Goal: Check status: Check status

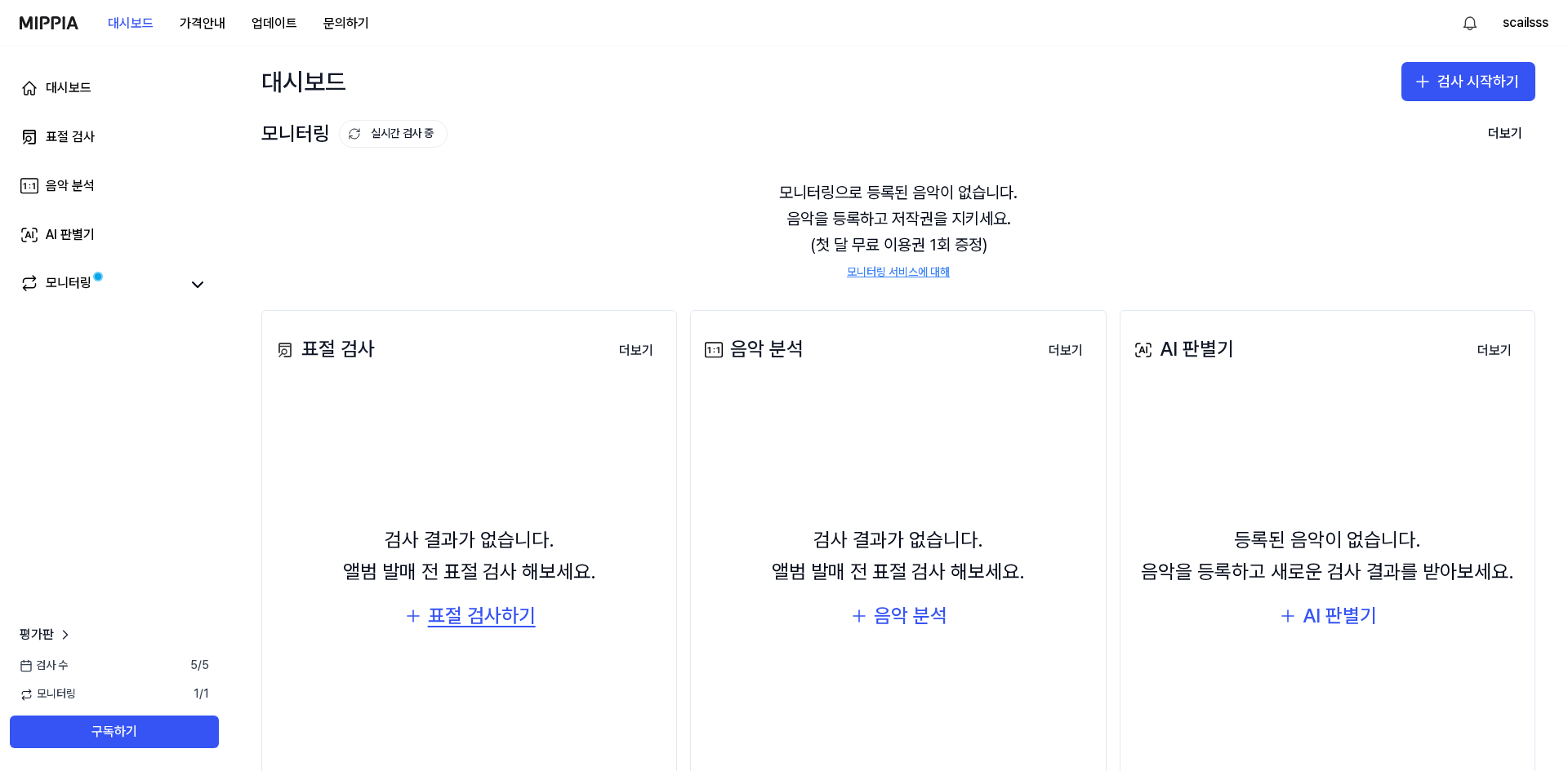
click at [472, 624] on div "표절 검사하기" at bounding box center [481, 616] width 107 height 31
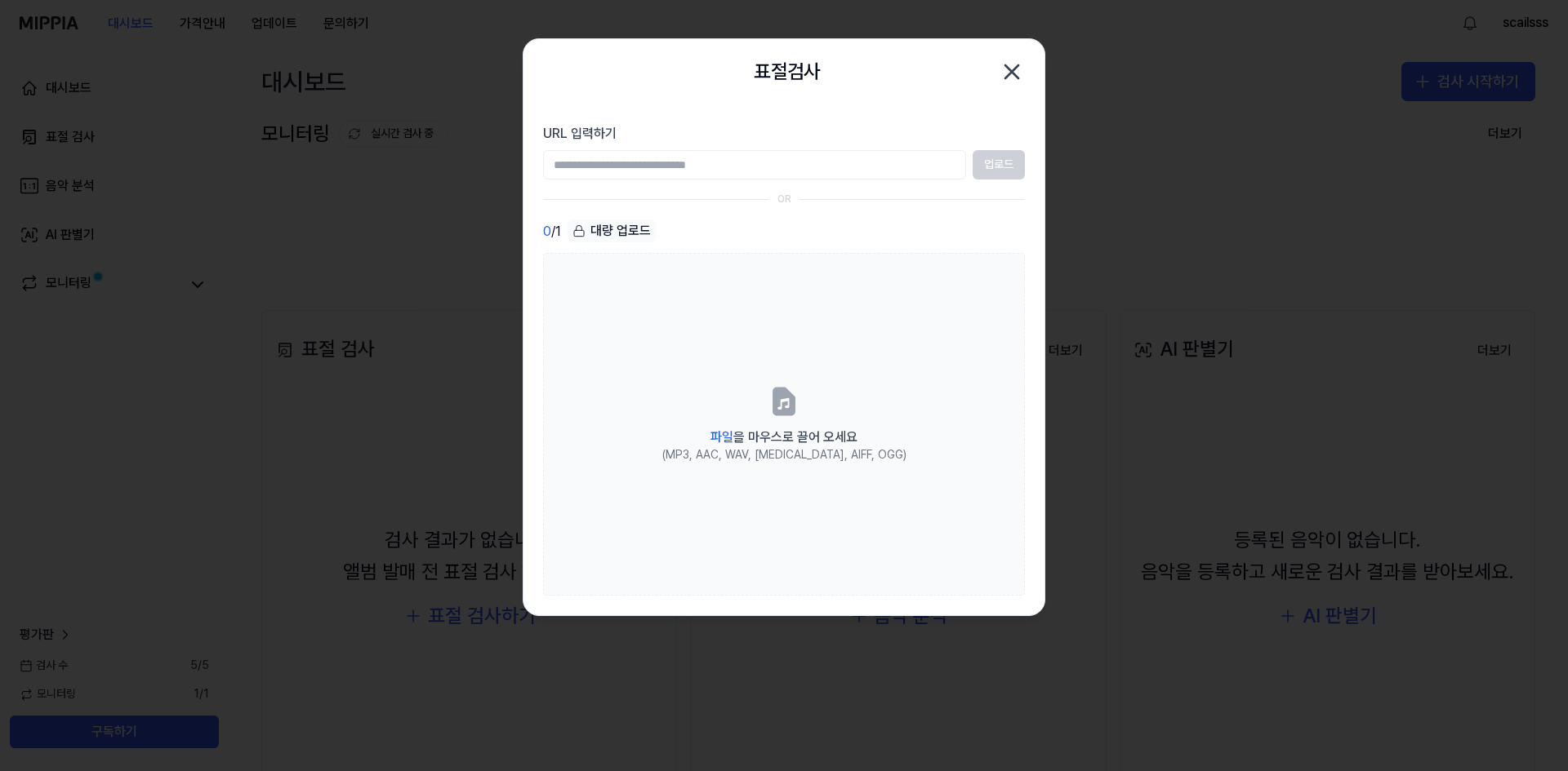
click at [1019, 68] on icon "button" at bounding box center [1012, 72] width 26 height 26
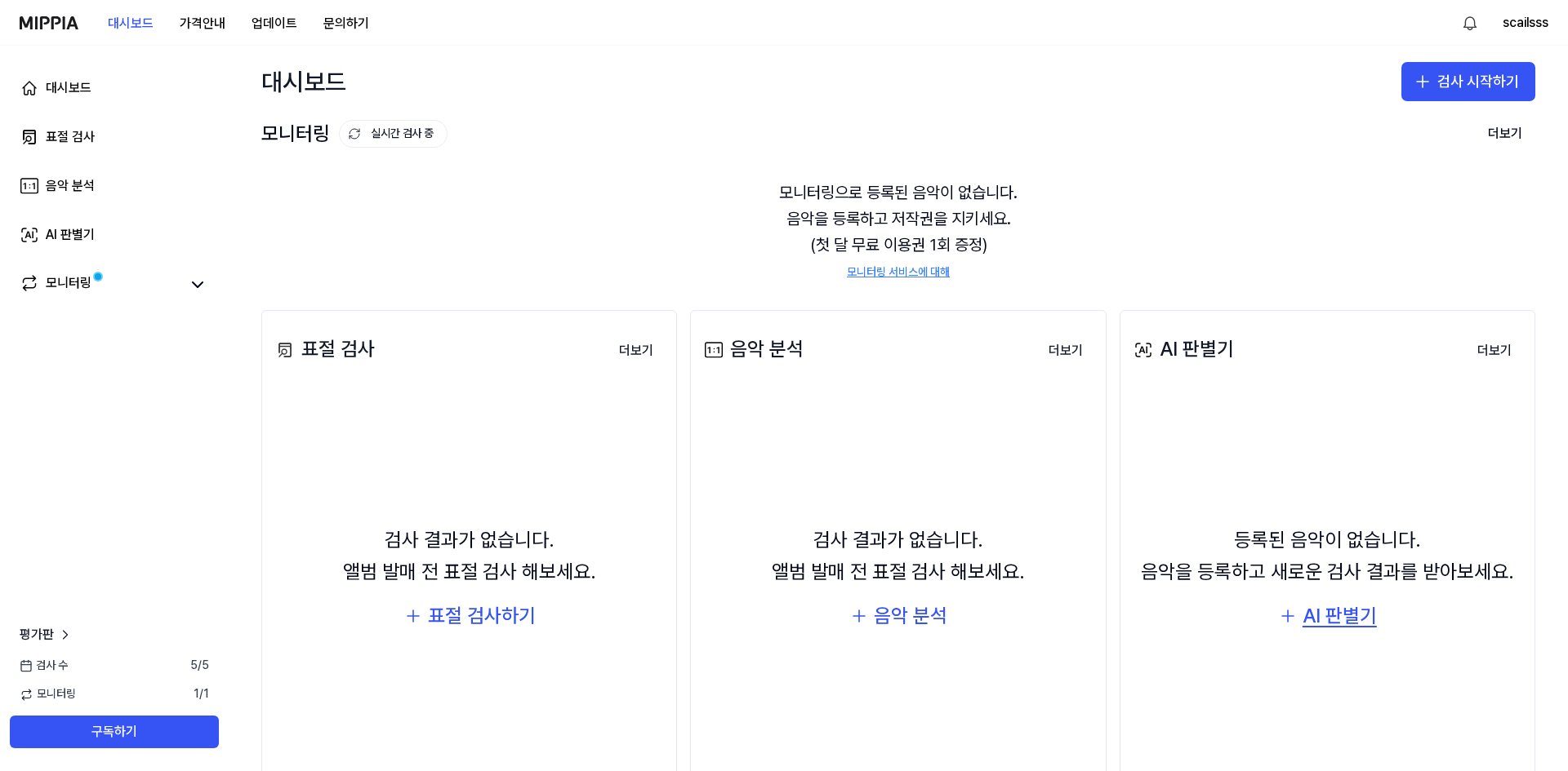
click at [1331, 625] on div "AI 판별기" at bounding box center [1339, 616] width 74 height 31
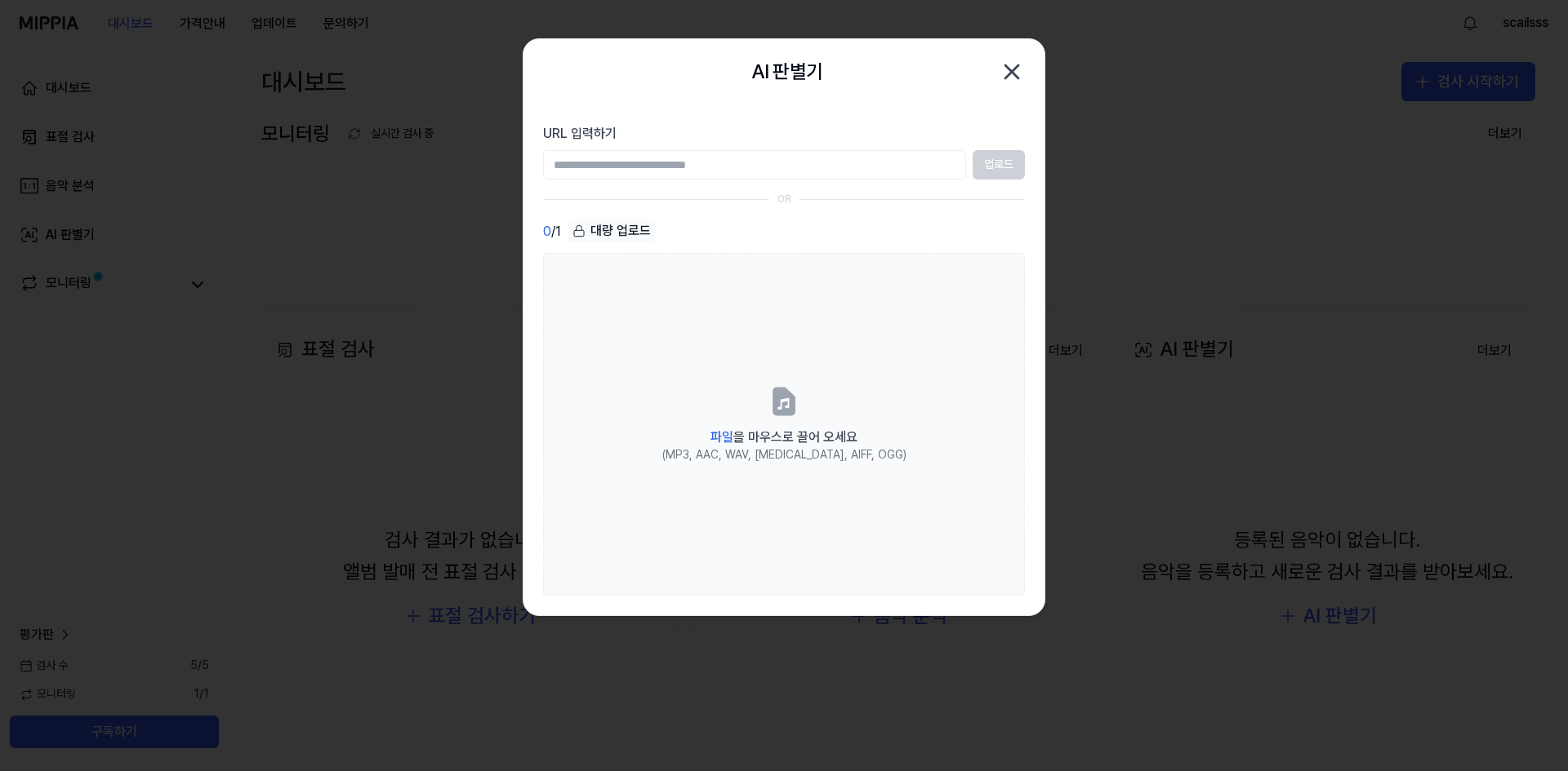
click at [1021, 78] on icon "button" at bounding box center [1012, 72] width 26 height 26
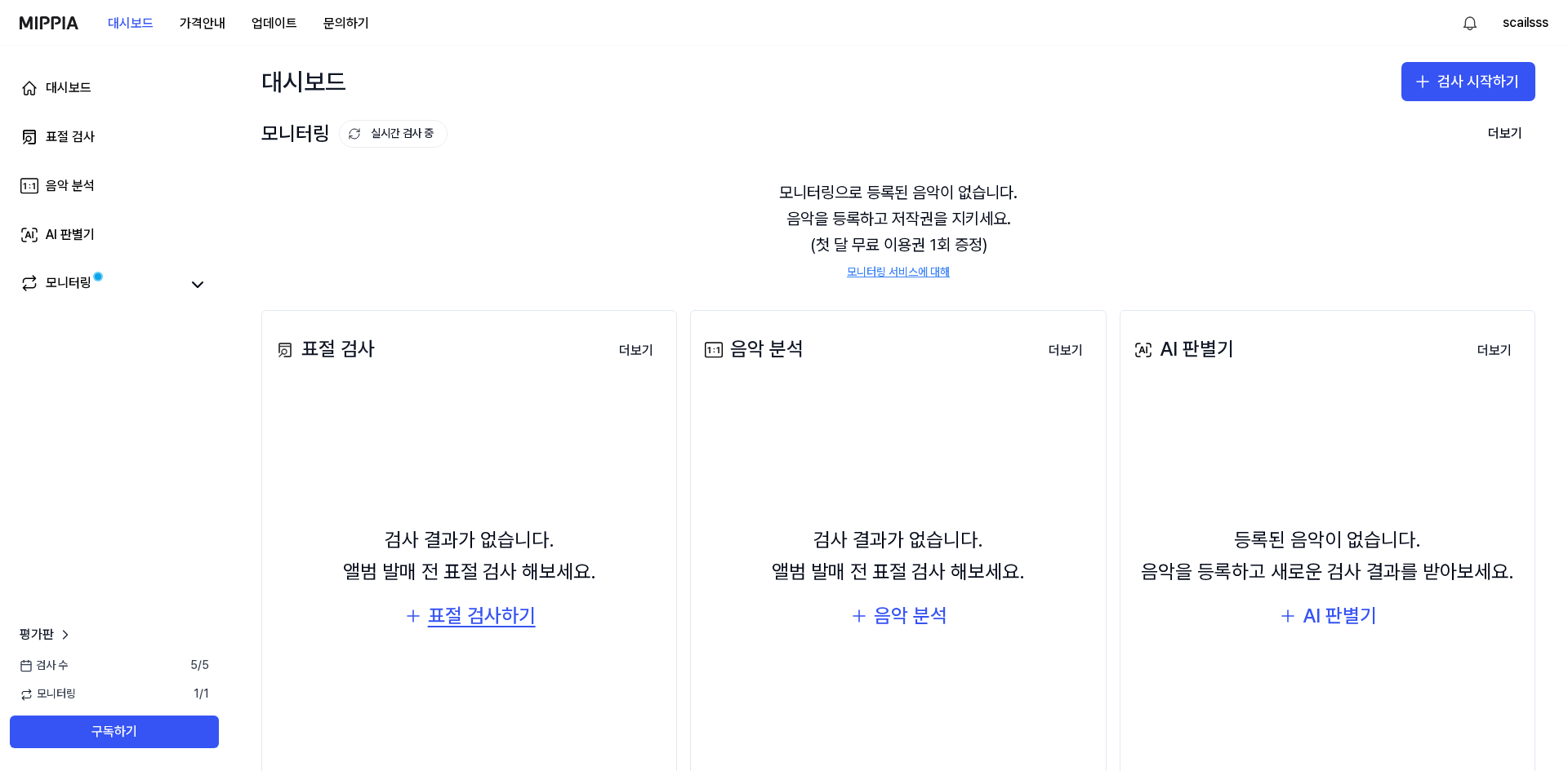
click at [473, 631] on div "표절 검사하기" at bounding box center [481, 616] width 107 height 31
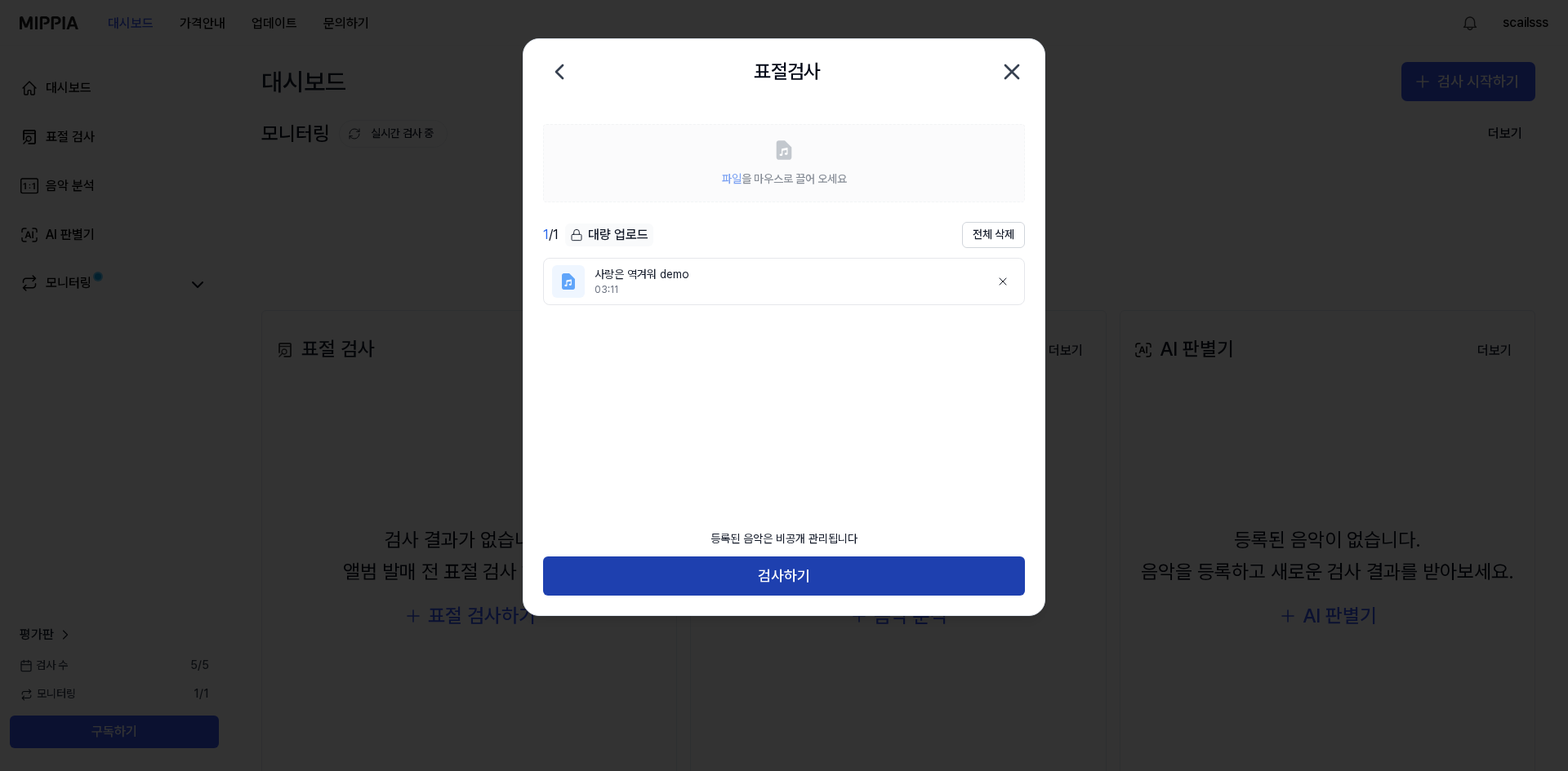
click at [782, 564] on button "검사하기" at bounding box center [784, 575] width 481 height 39
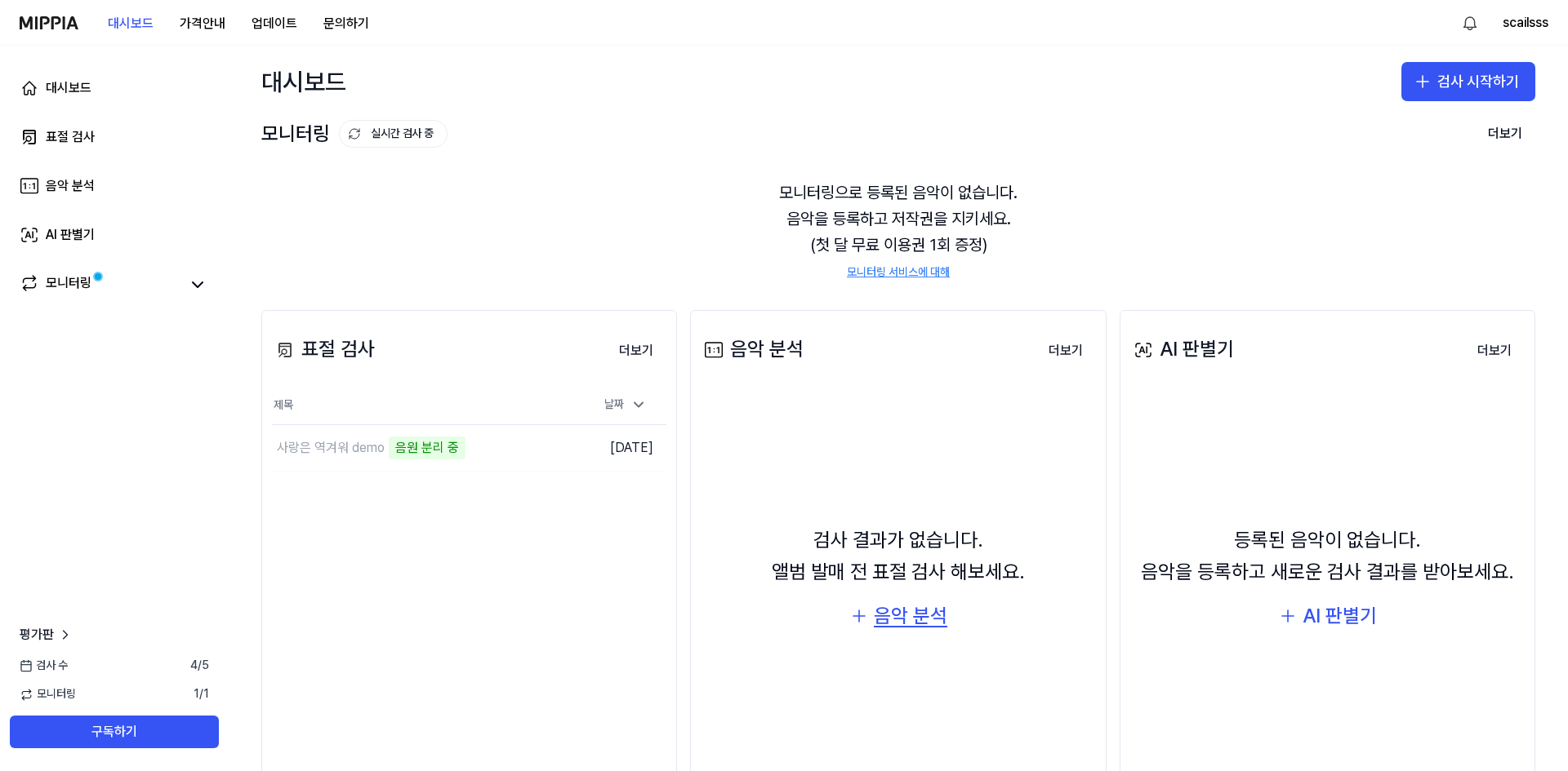
click at [882, 617] on div "음악 분석" at bounding box center [910, 616] width 73 height 31
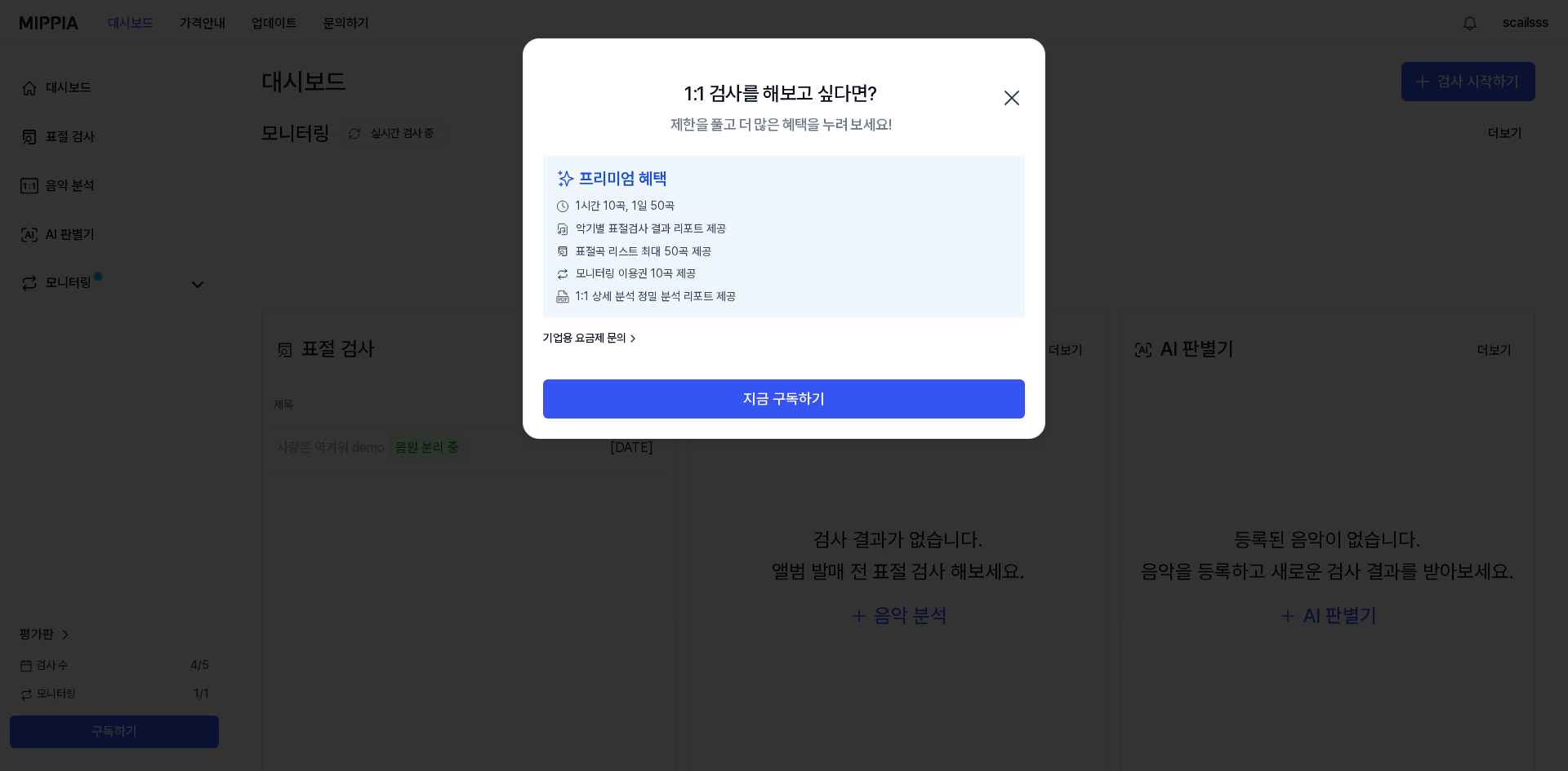
click at [1010, 90] on icon "button" at bounding box center [1012, 98] width 26 height 26
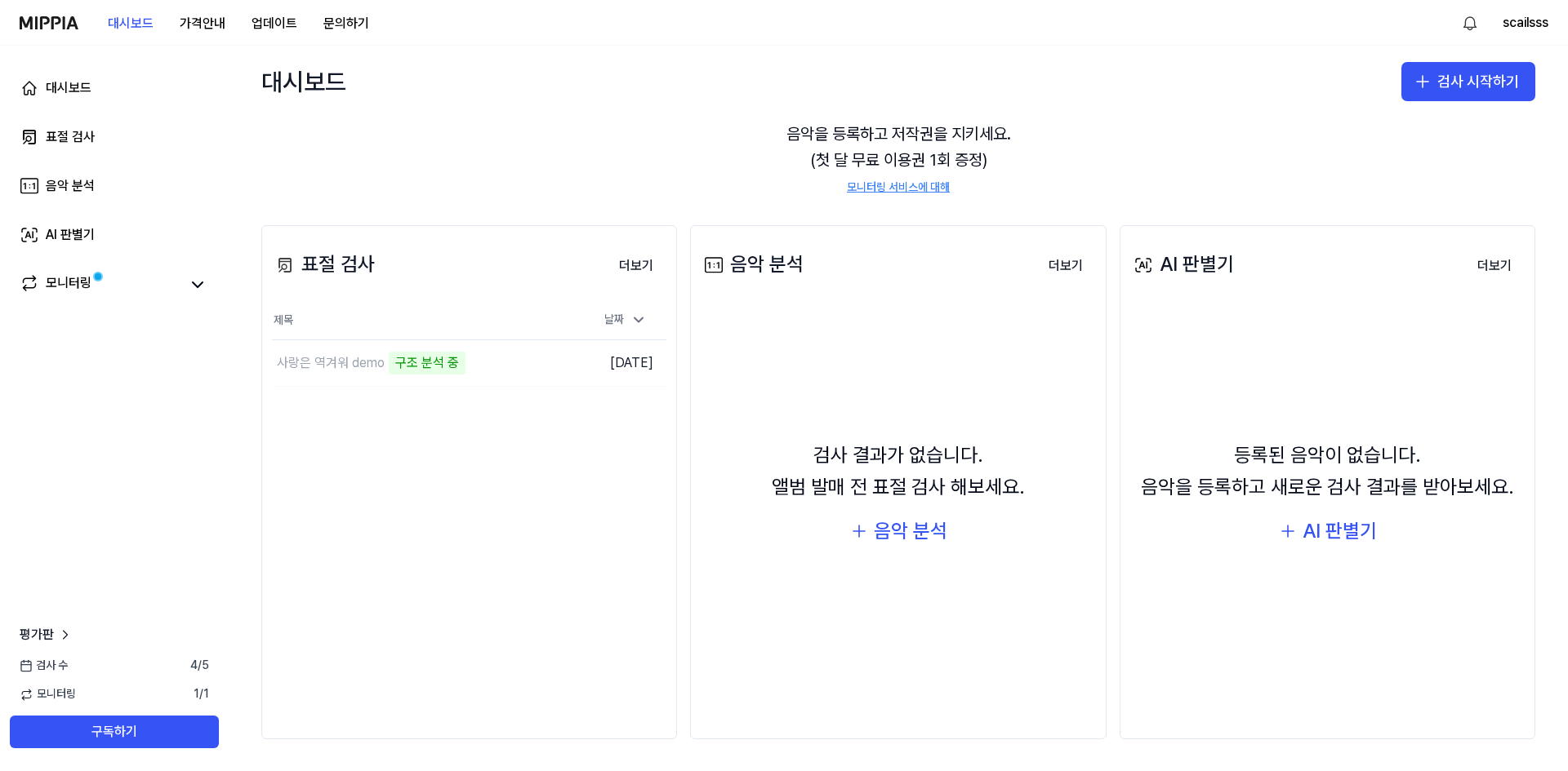
scroll to position [86, 0]
click at [632, 261] on button "더보기" at bounding box center [636, 265] width 60 height 32
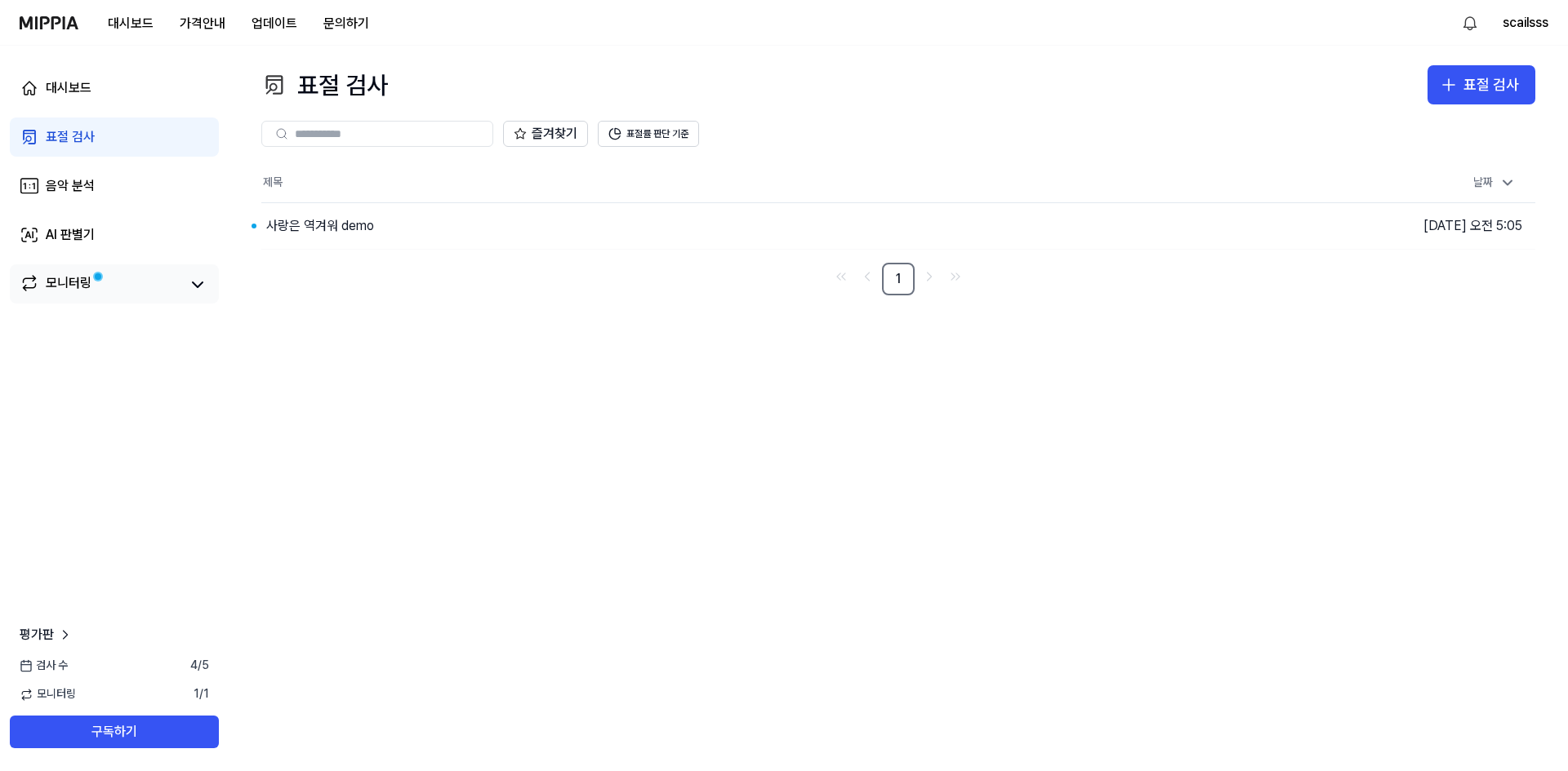
click at [96, 282] on span at bounding box center [98, 276] width 12 height 12
click at [161, 288] on link "모니터링" at bounding box center [99, 285] width 160 height 23
click at [307, 228] on div "사랑은 역겨워 demo" at bounding box center [320, 226] width 107 height 19
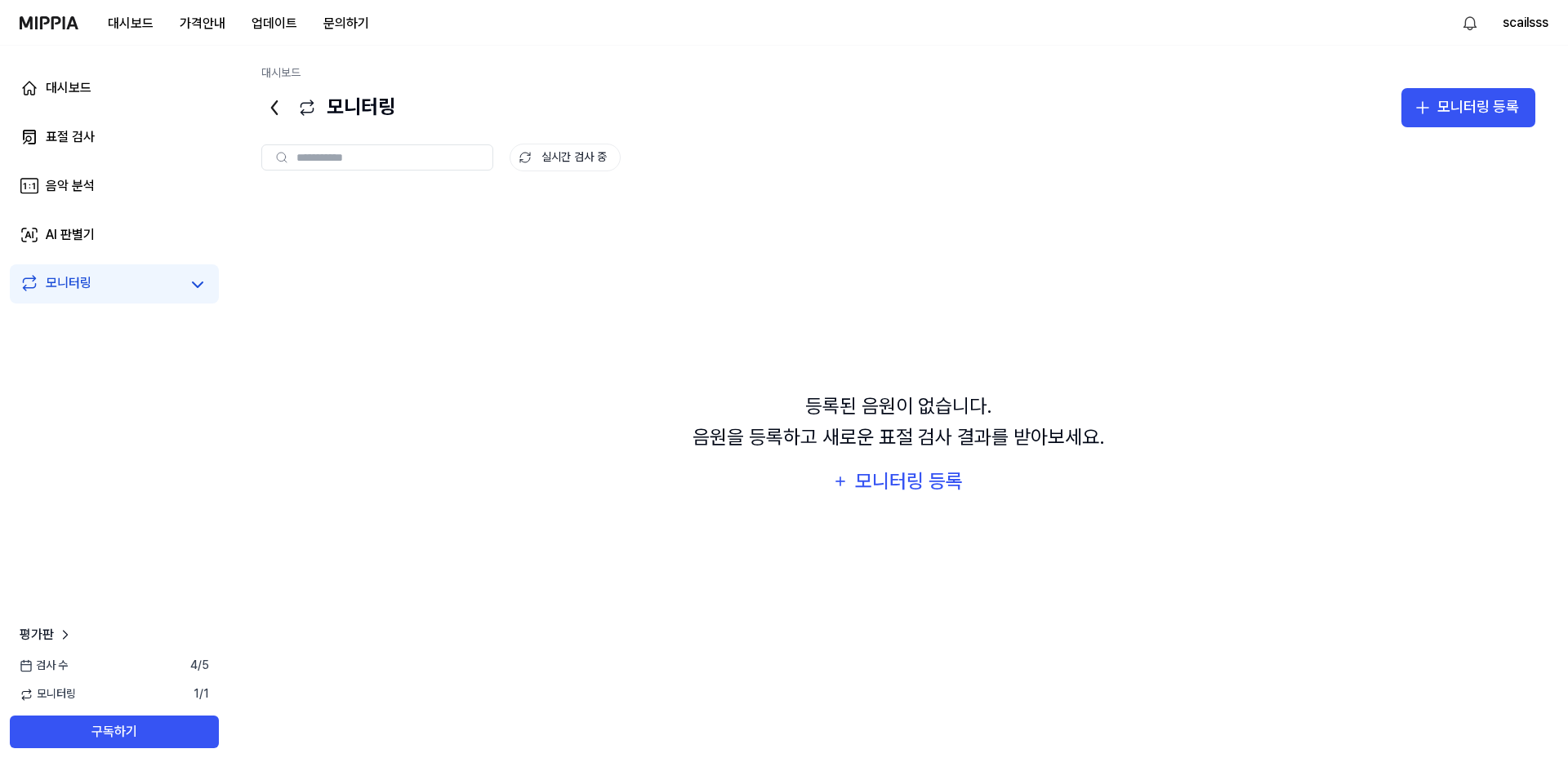
click at [181, 296] on div "모니터링" at bounding box center [114, 285] width 190 height 23
click at [275, 109] on icon at bounding box center [274, 107] width 26 height 26
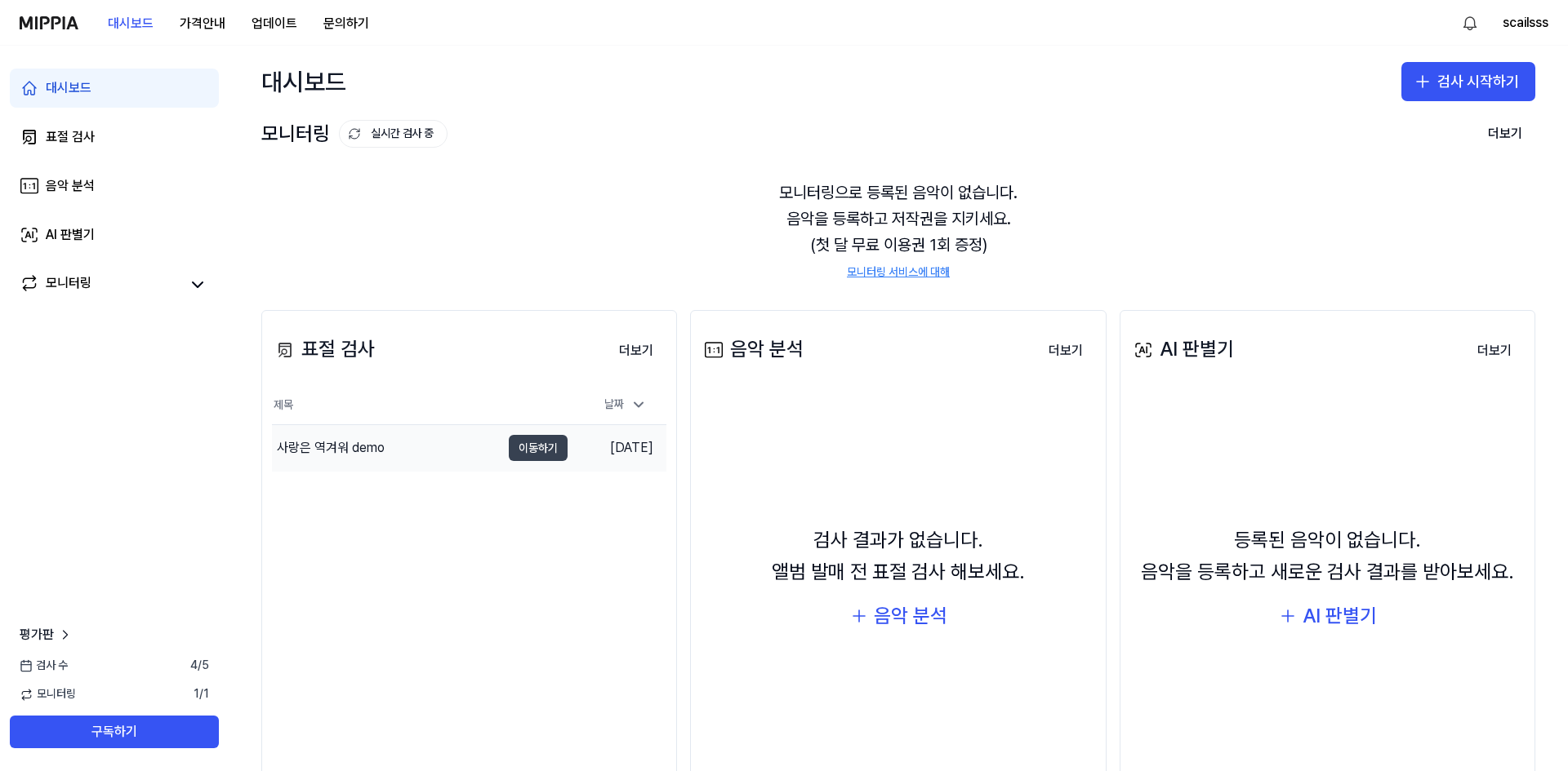
click at [536, 444] on button "이동하기" at bounding box center [537, 448] width 59 height 26
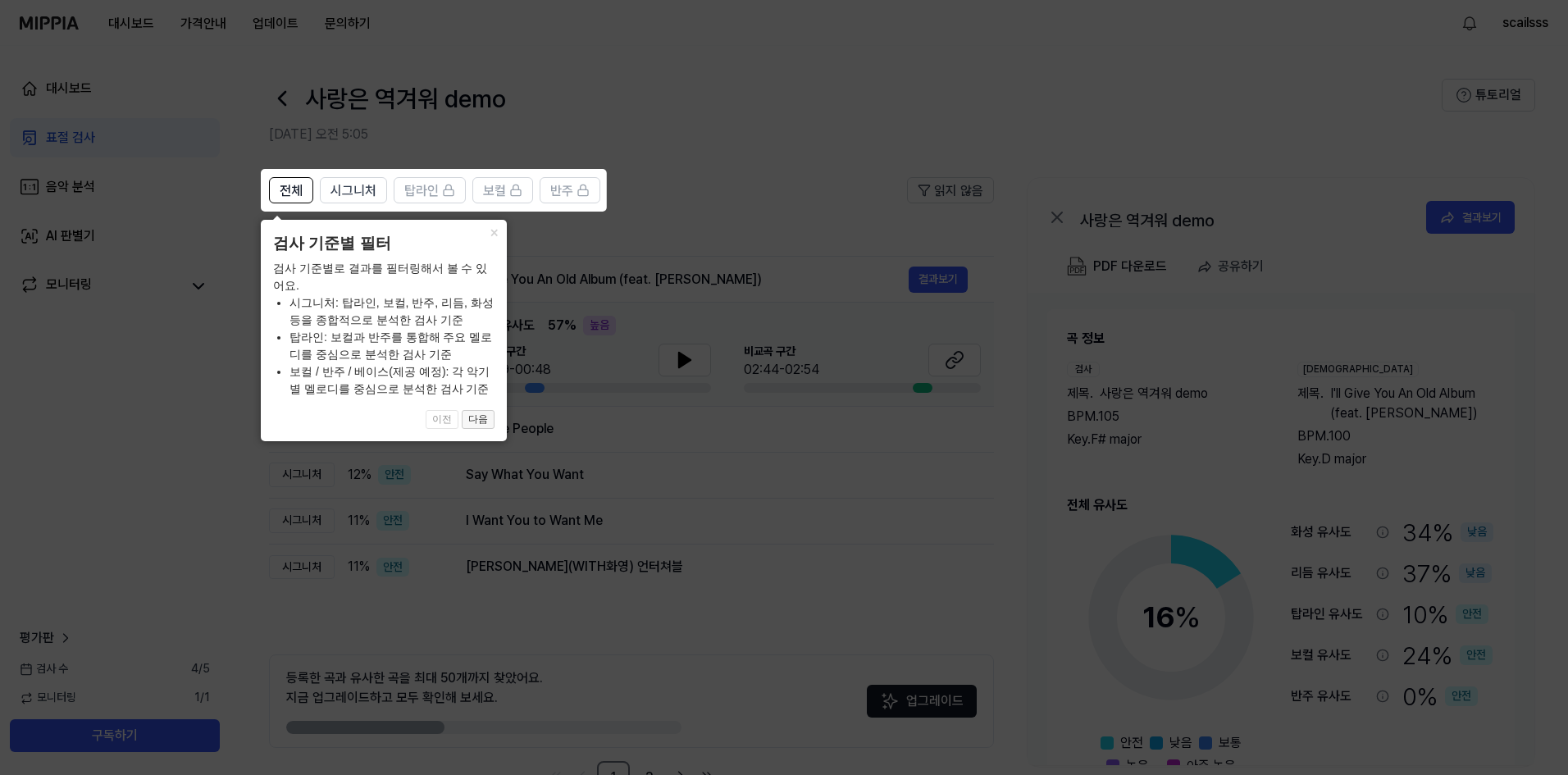
click at [476, 419] on button "다음" at bounding box center [477, 420] width 32 height 19
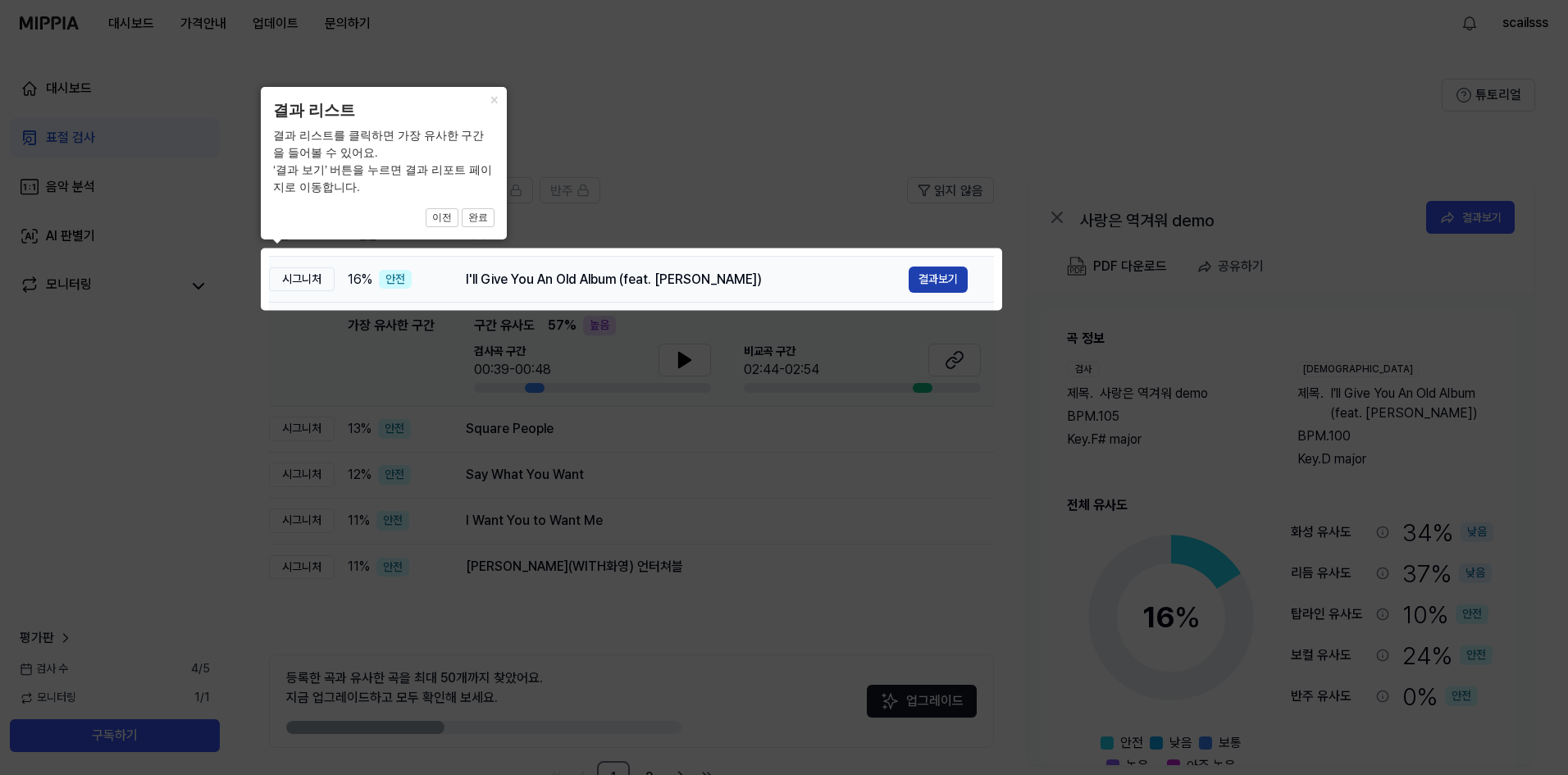
click at [937, 279] on button "결과보기" at bounding box center [938, 280] width 59 height 26
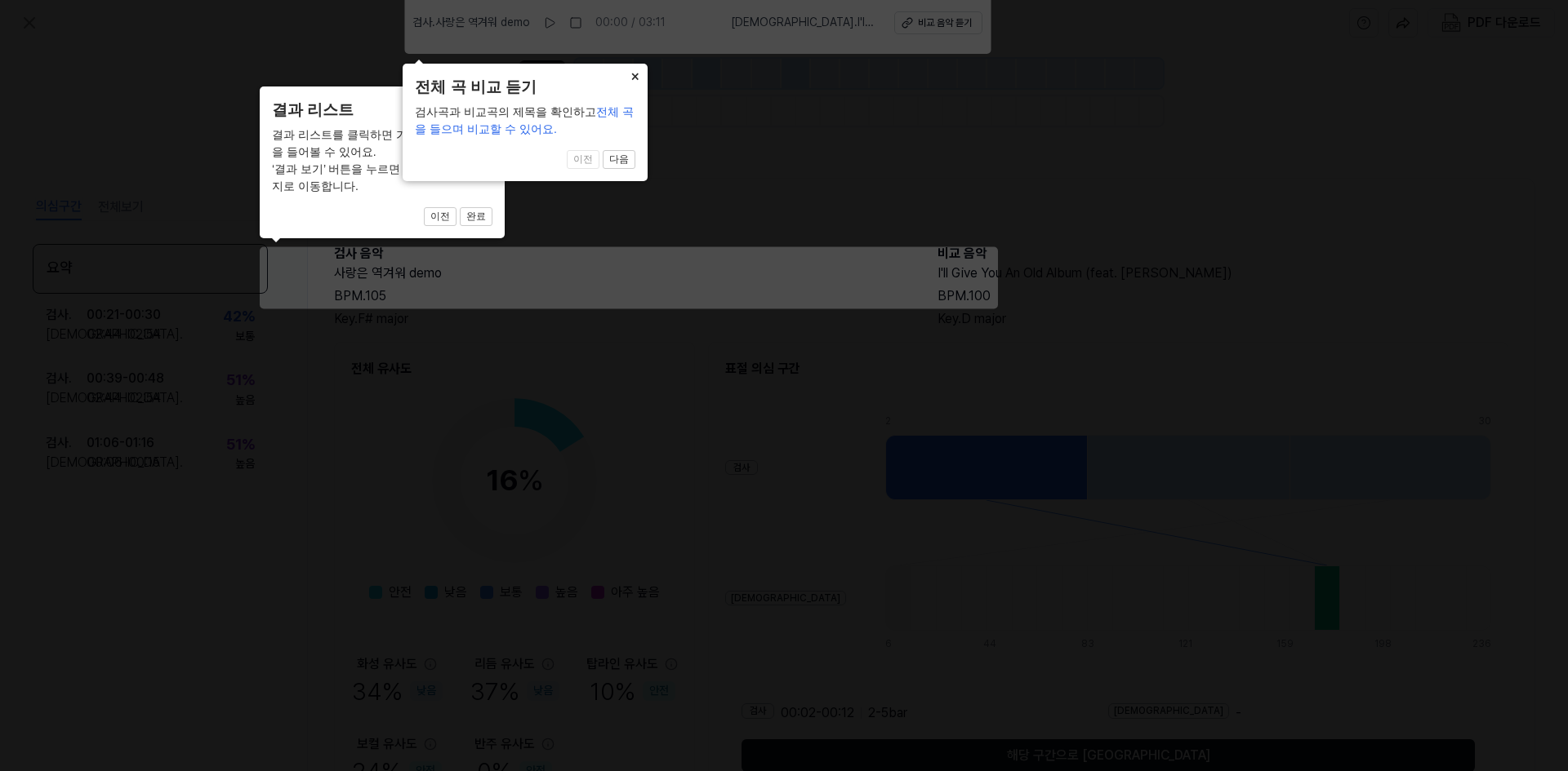
click at [636, 74] on button "×" at bounding box center [634, 75] width 26 height 23
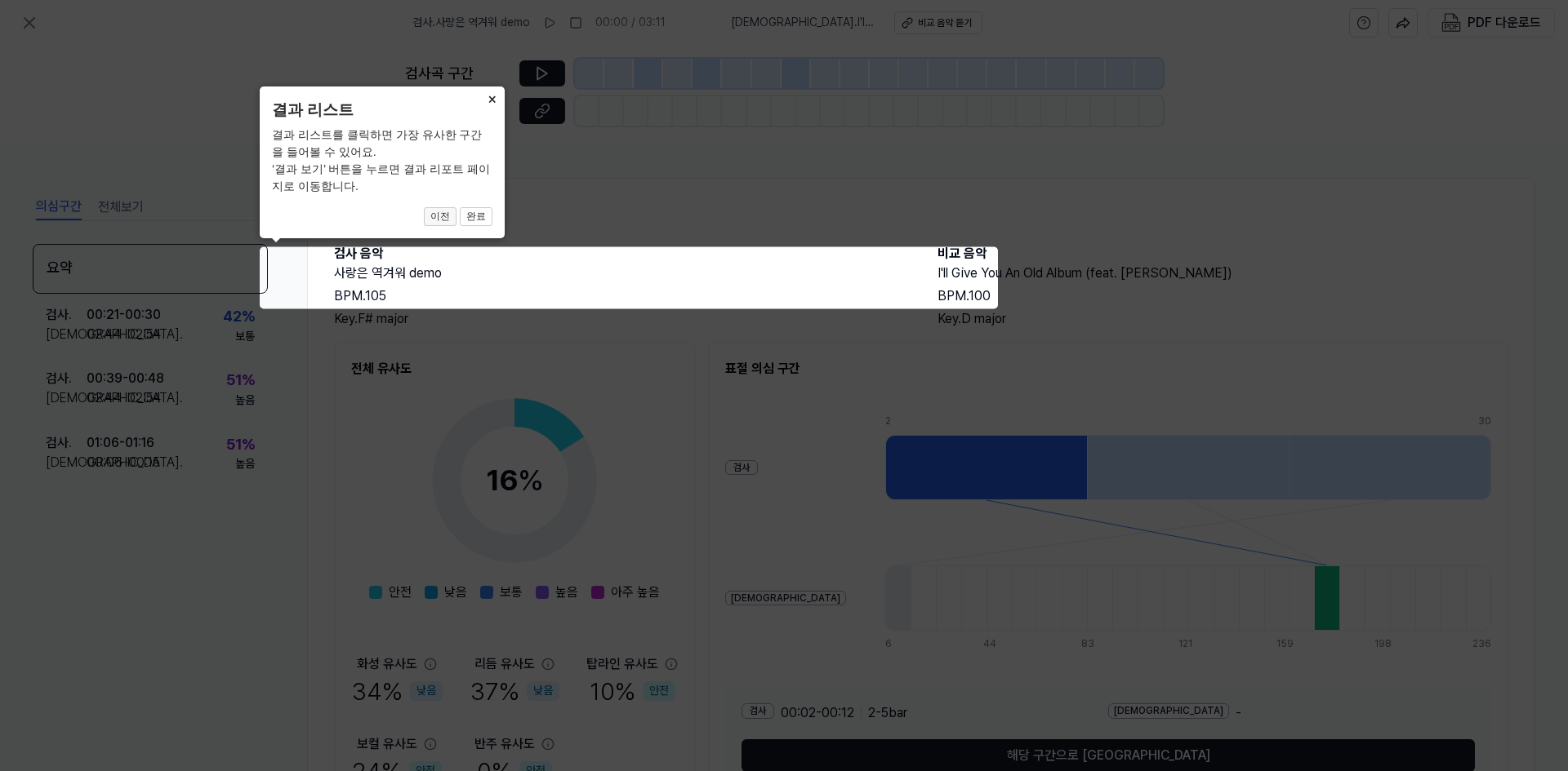
click at [439, 213] on button "이전" at bounding box center [439, 217] width 32 height 19
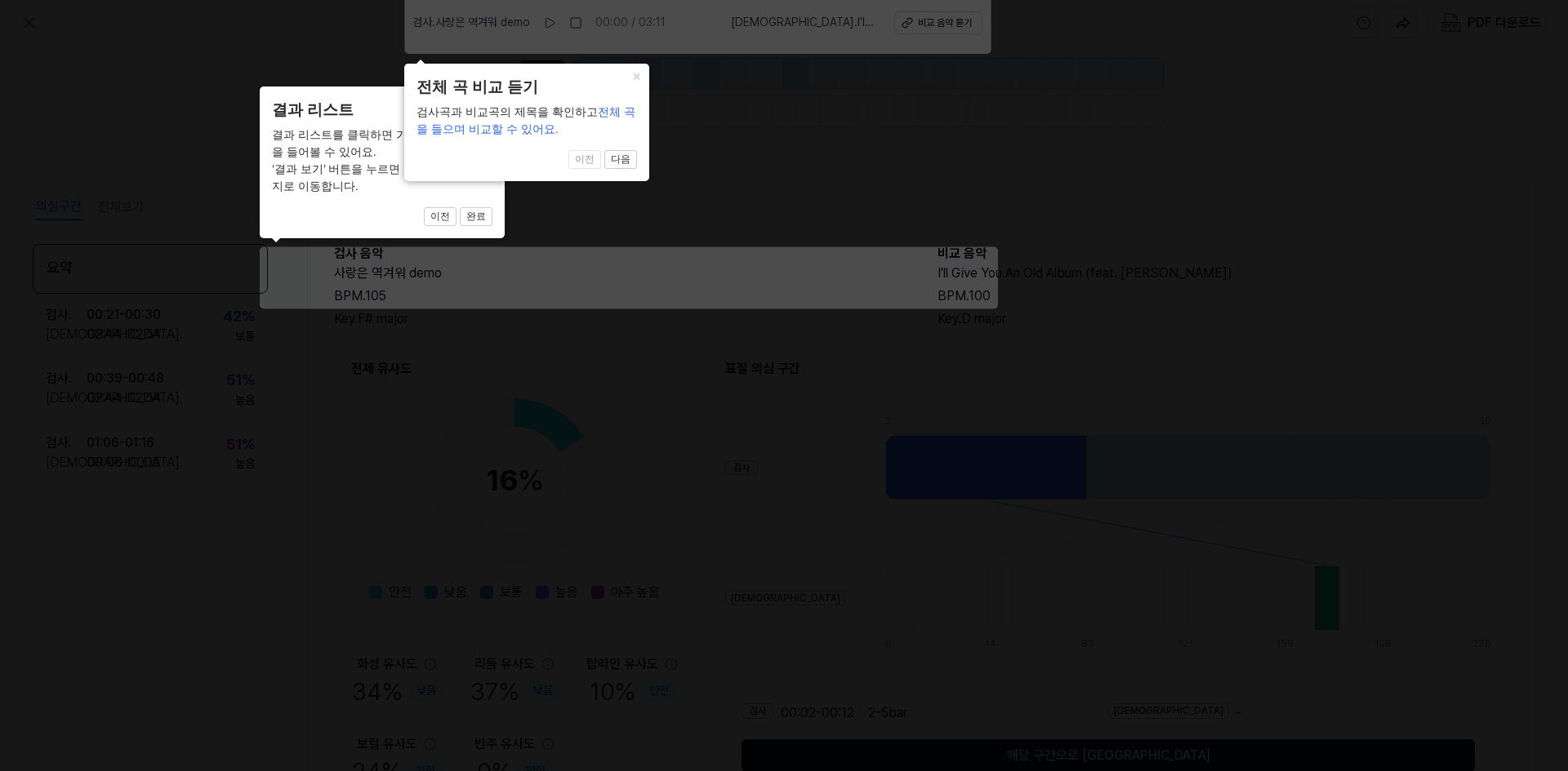
click at [612, 175] on div "× 전체 곡 비교 듣기 검사곡과 비교곡의 제목을 확인하고 전체 곡을 들으며 비교할 수 있어요. 1 of 4 이전 다음" at bounding box center [527, 122] width 245 height 118
click at [625, 157] on button "다음" at bounding box center [620, 160] width 32 height 19
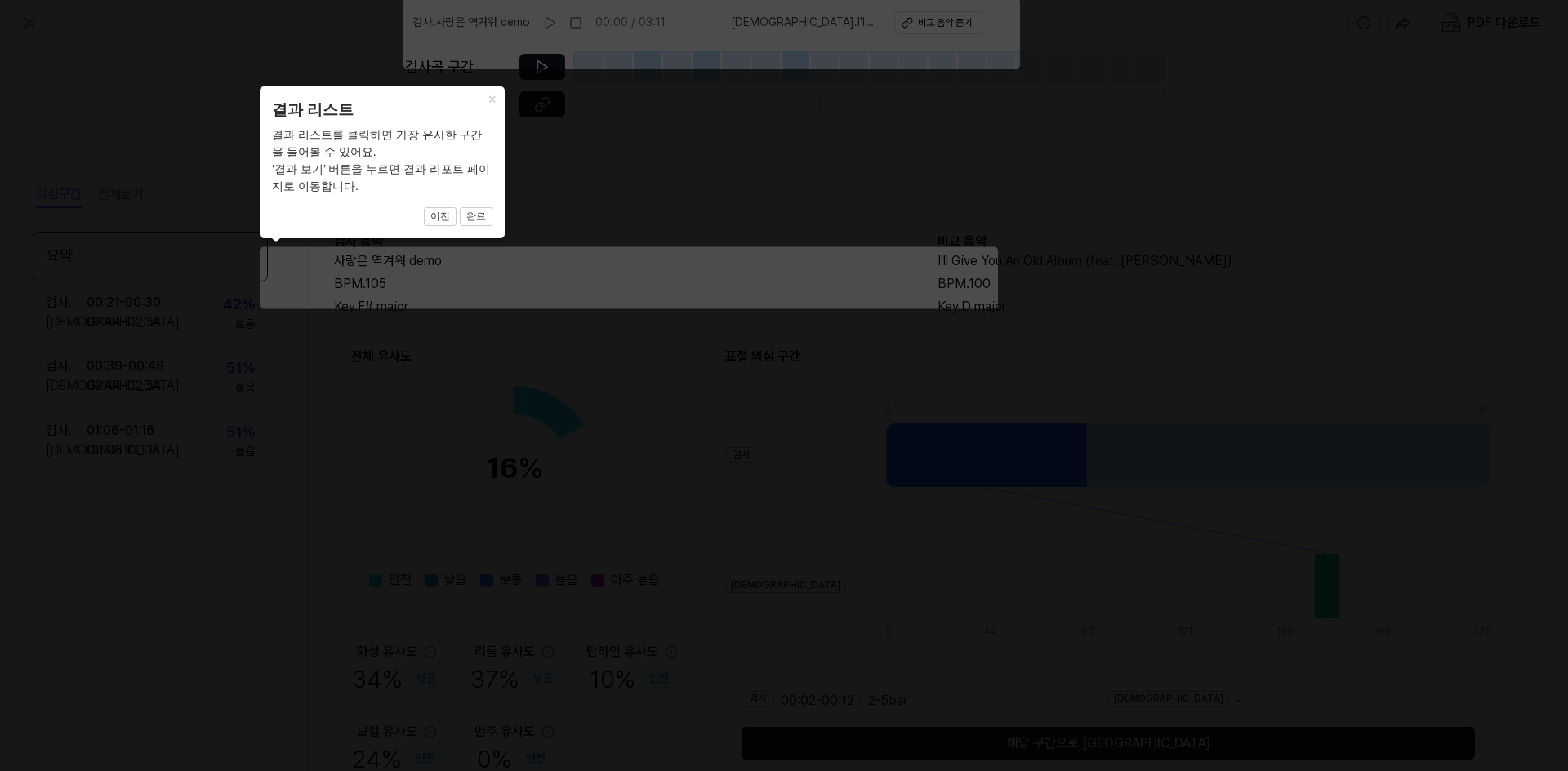
click at [625, 159] on icon at bounding box center [784, 384] width 1568 height 773
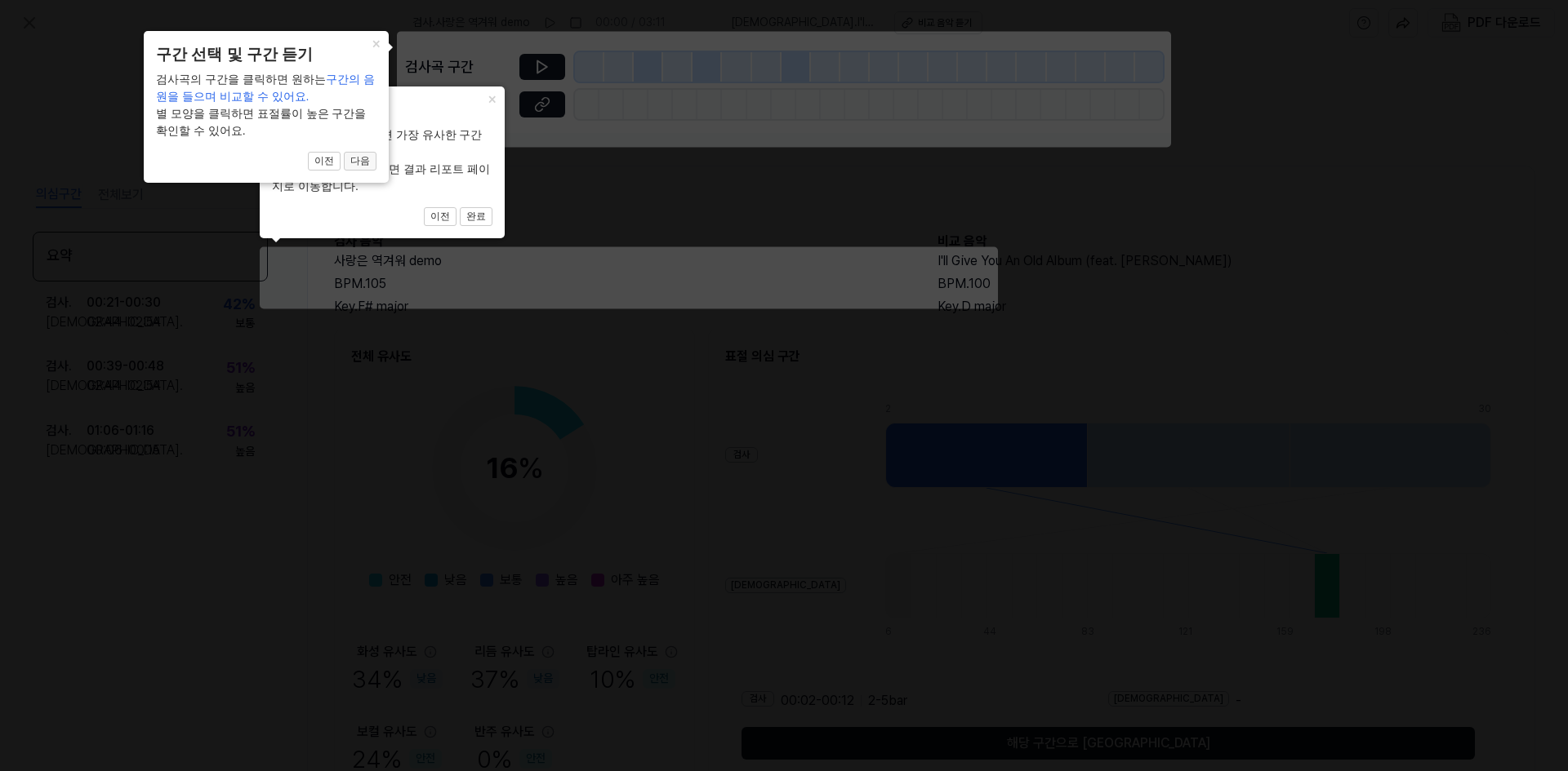
click at [365, 164] on button "다음" at bounding box center [360, 162] width 32 height 19
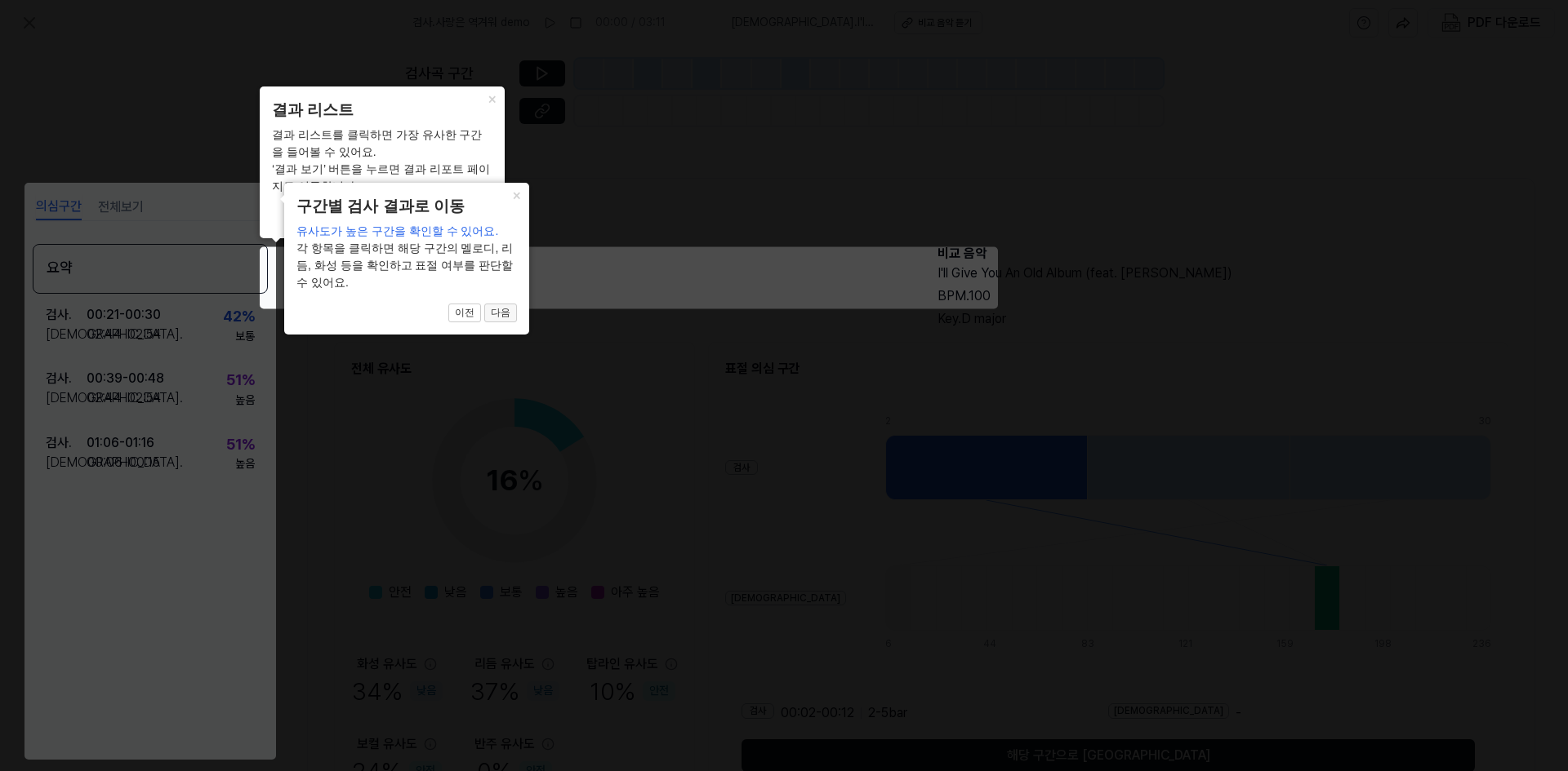
click at [490, 313] on button "다음" at bounding box center [500, 313] width 32 height 19
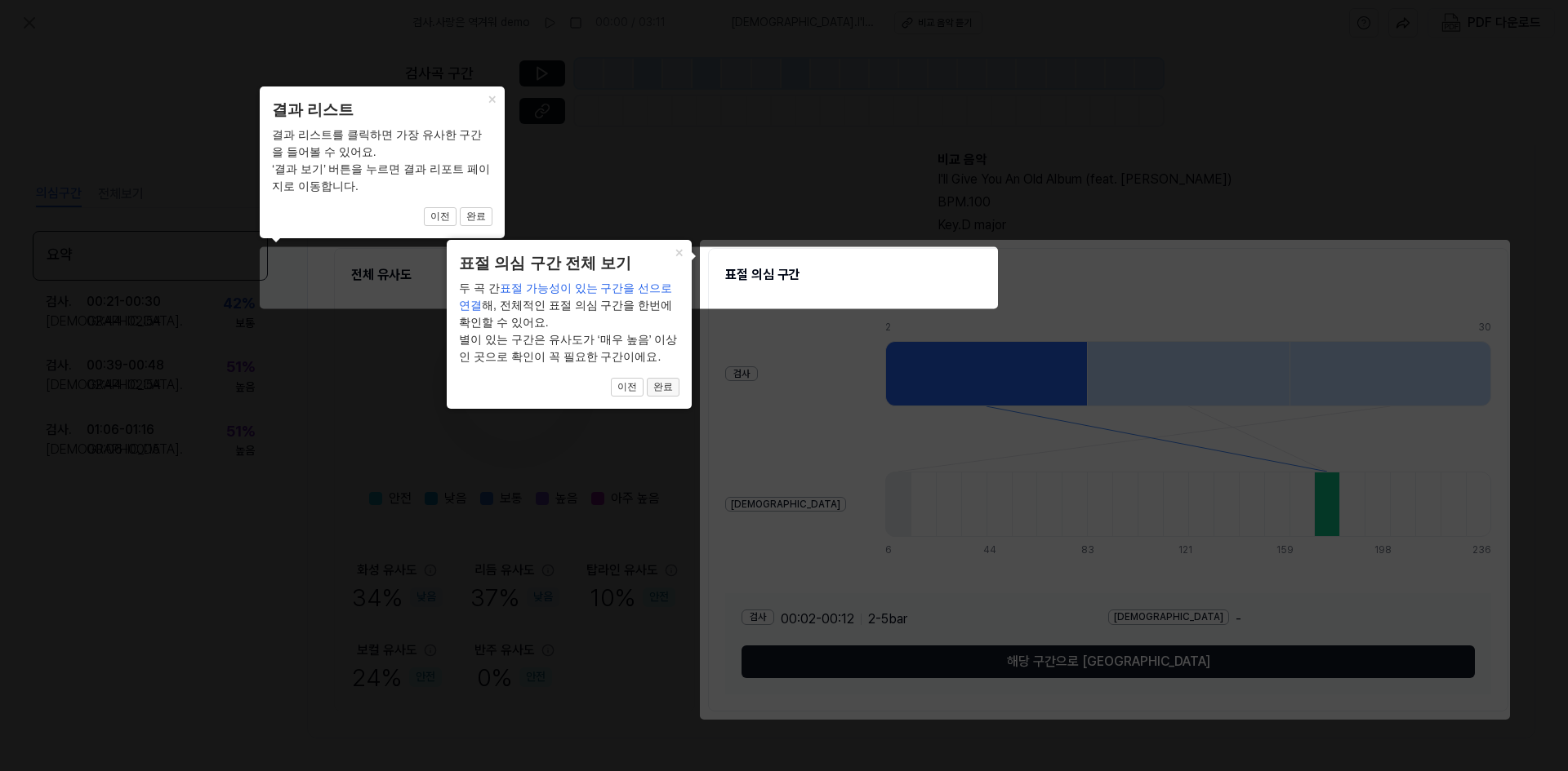
click at [677, 395] on button "완료" at bounding box center [662, 388] width 32 height 19
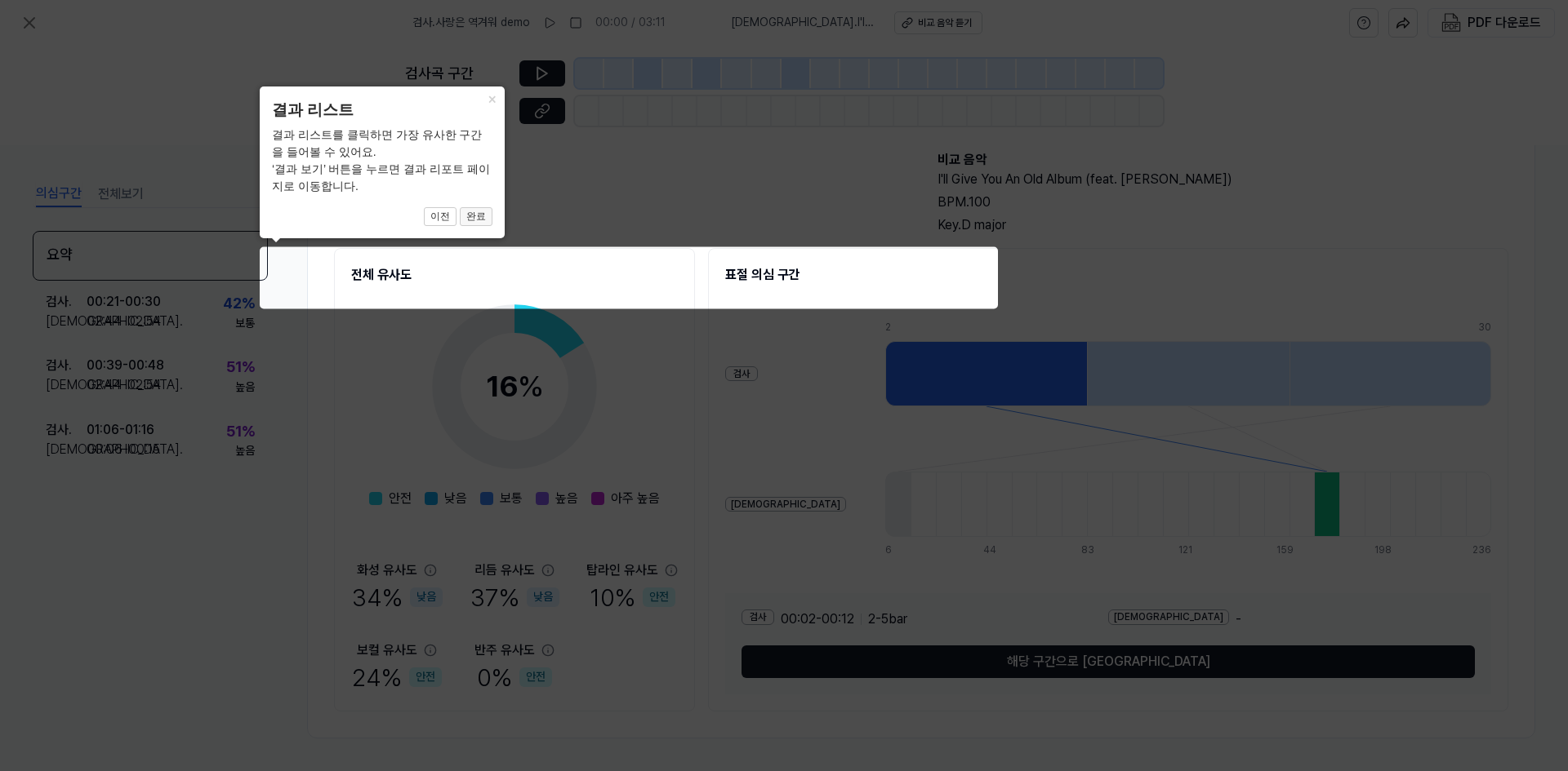
click at [481, 218] on button "완료" at bounding box center [475, 217] width 32 height 19
click at [475, 219] on button "완료" at bounding box center [475, 217] width 32 height 19
click at [499, 95] on button "×" at bounding box center [492, 98] width 26 height 23
click at [488, 98] on button "×" at bounding box center [492, 98] width 26 height 23
click at [665, 293] on icon at bounding box center [784, 385] width 1568 height 771
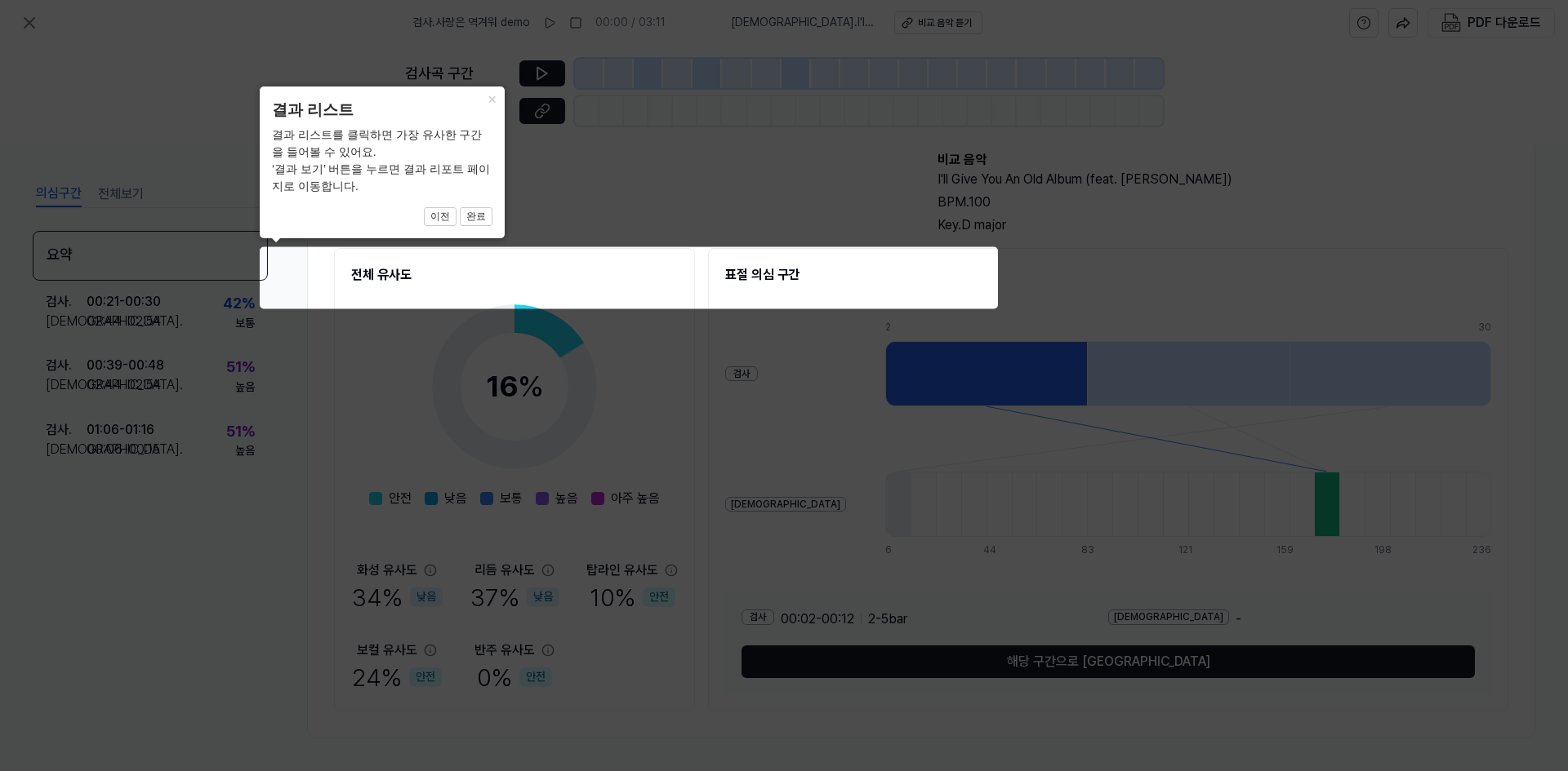
click at [542, 355] on icon at bounding box center [784, 385] width 1568 height 771
click at [479, 214] on button "완료" at bounding box center [475, 217] width 32 height 19
click at [282, 206] on div "× 결과 리스트 결과 리스트를 클릭하면 가장 유사한 구간을 들어볼 수 있어요. ‘결과 보기’ 버튼을 누르면 결과 리포트 페이지로 이동합니다. …" at bounding box center [382, 162] width 245 height 152
click at [182, 250] on icon at bounding box center [784, 385] width 1568 height 771
click at [406, 279] on icon at bounding box center [784, 385] width 1568 height 771
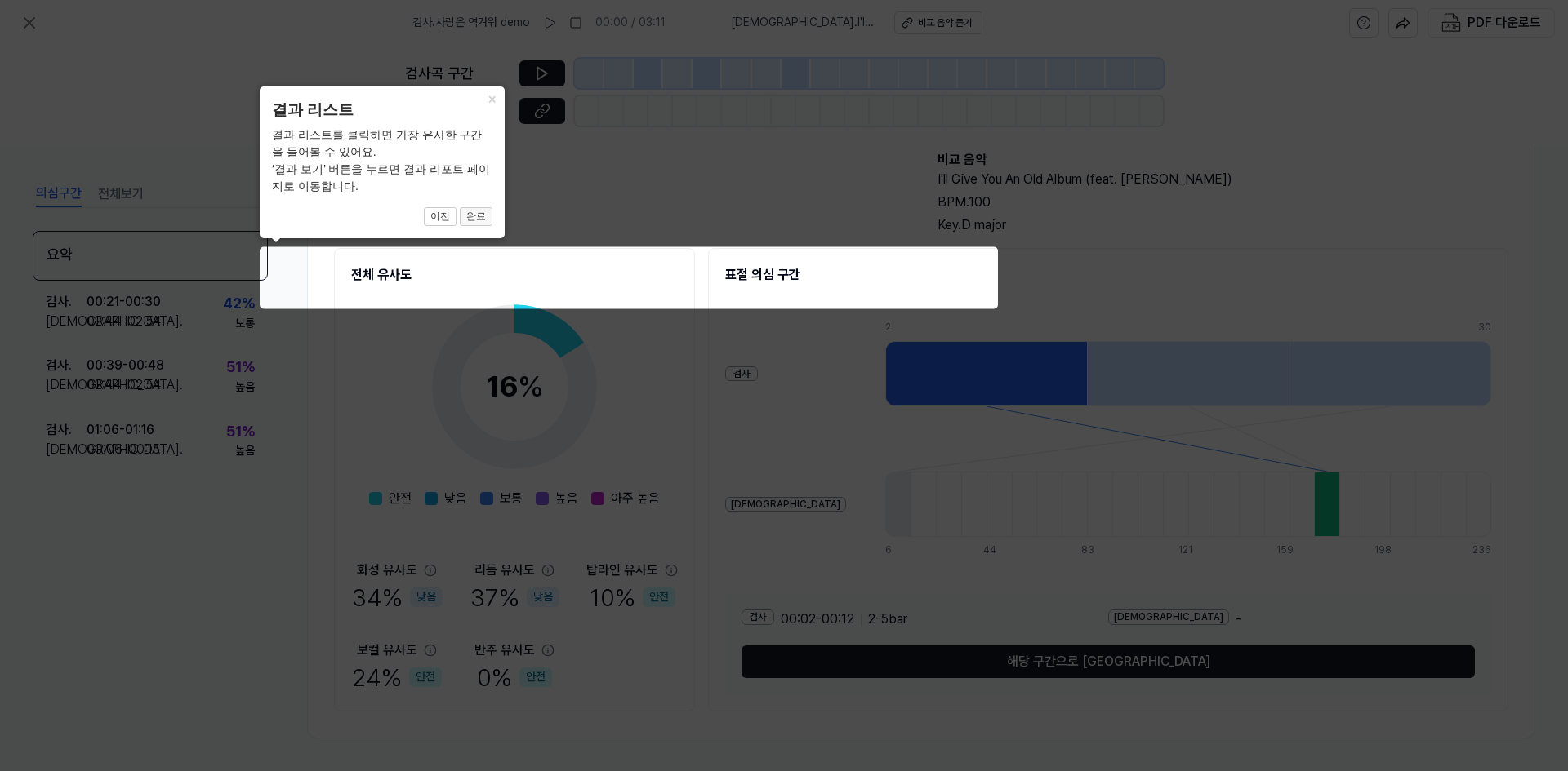
click at [476, 219] on button "완료" at bounding box center [475, 217] width 32 height 19
click at [418, 283] on icon at bounding box center [784, 385] width 1568 height 771
click at [957, 476] on icon at bounding box center [784, 385] width 1568 height 771
click at [485, 100] on button "×" at bounding box center [492, 98] width 26 height 23
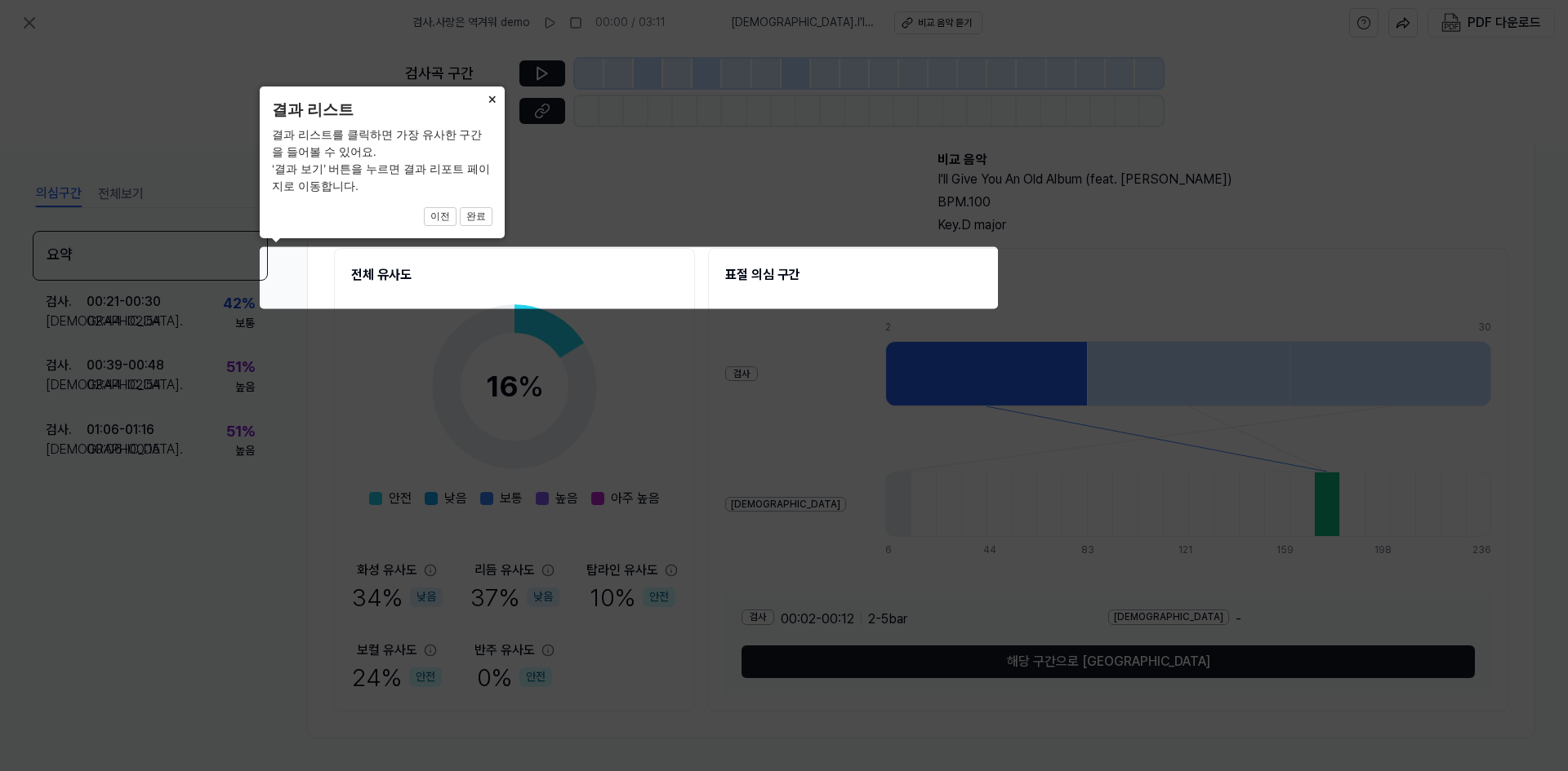
click at [493, 97] on button "×" at bounding box center [492, 98] width 26 height 23
click at [456, 224] on button "이전" at bounding box center [439, 217] width 32 height 19
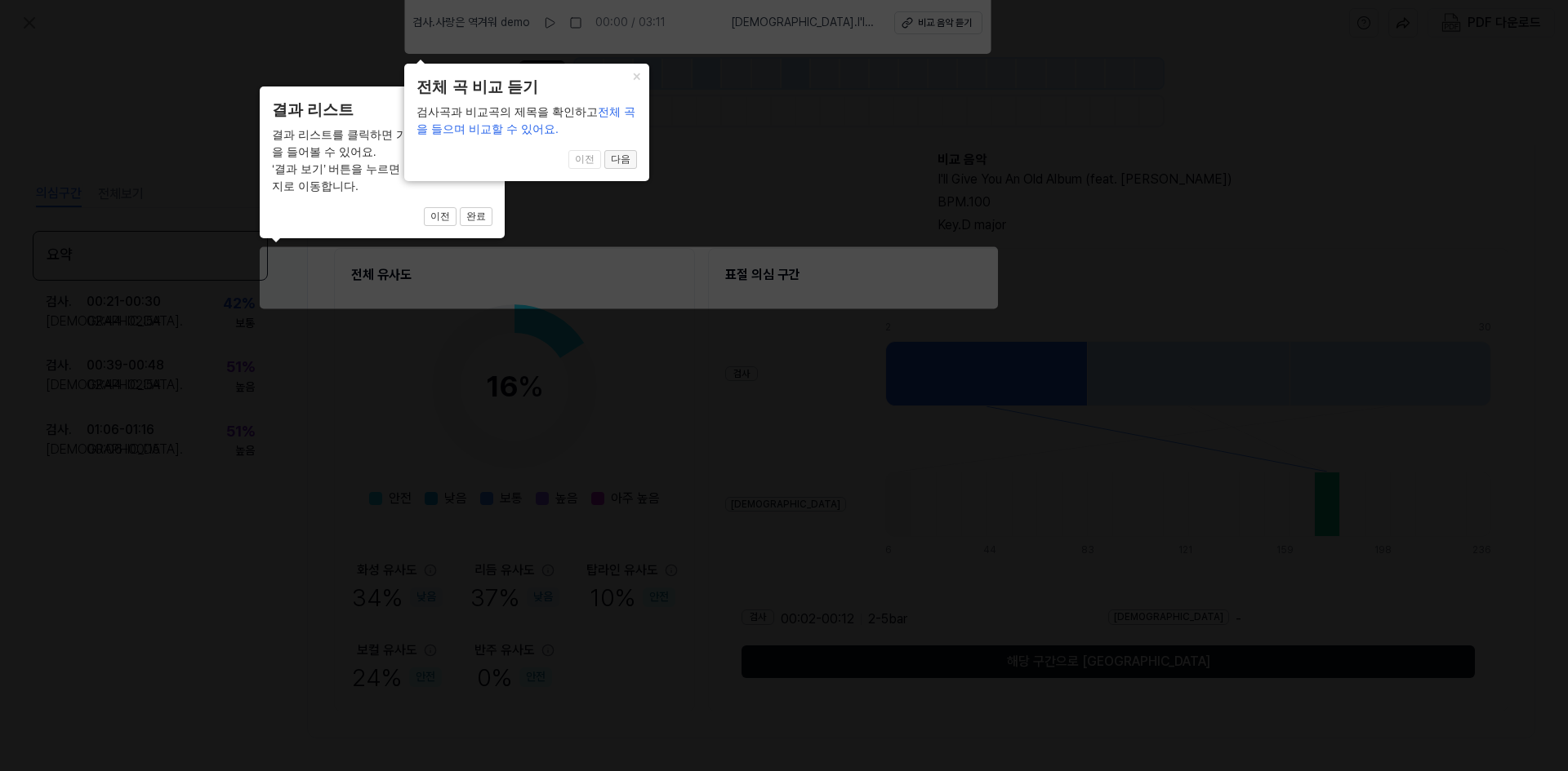
click at [624, 161] on button "다음" at bounding box center [620, 160] width 32 height 19
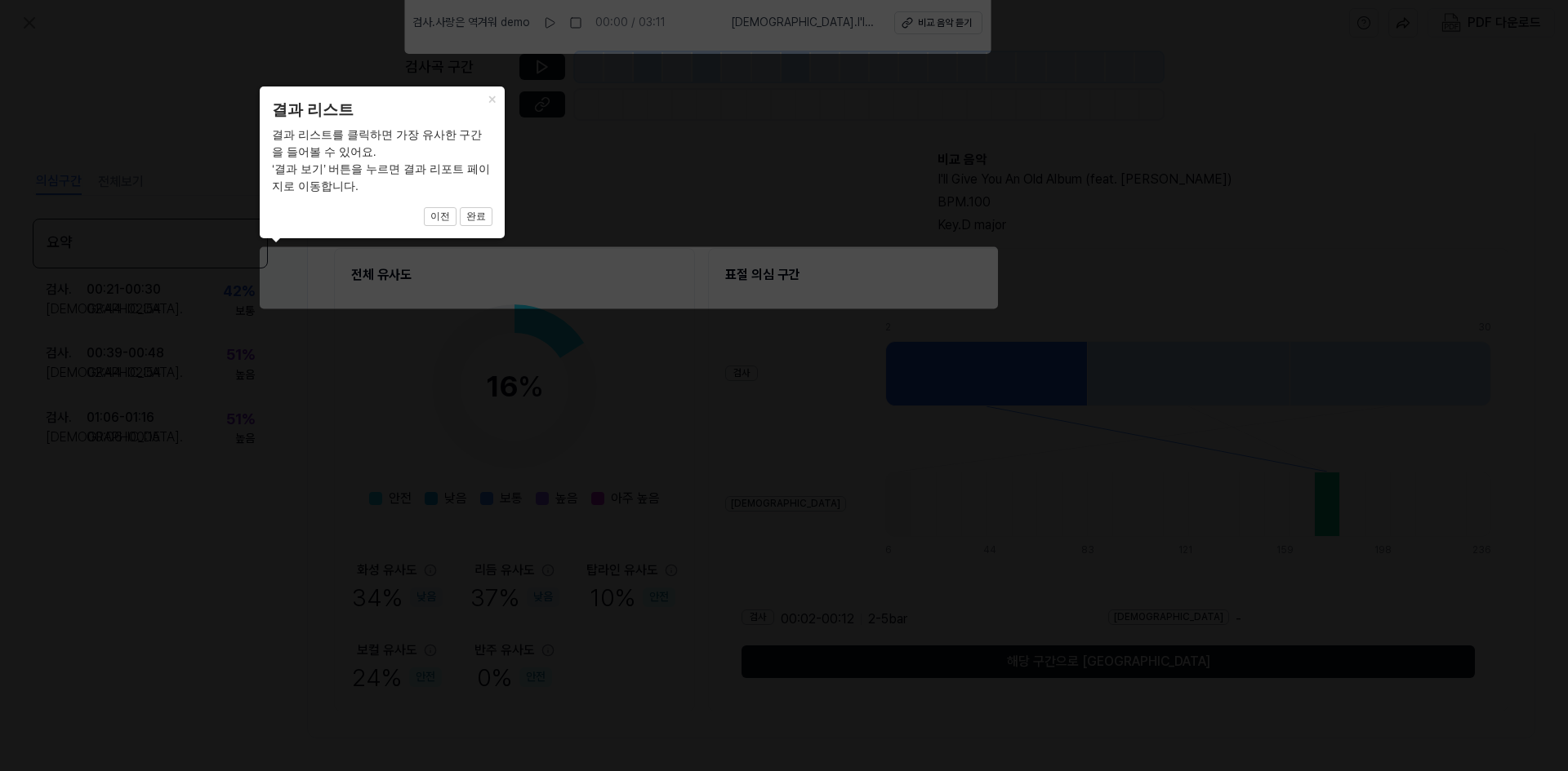
scroll to position [81, 0]
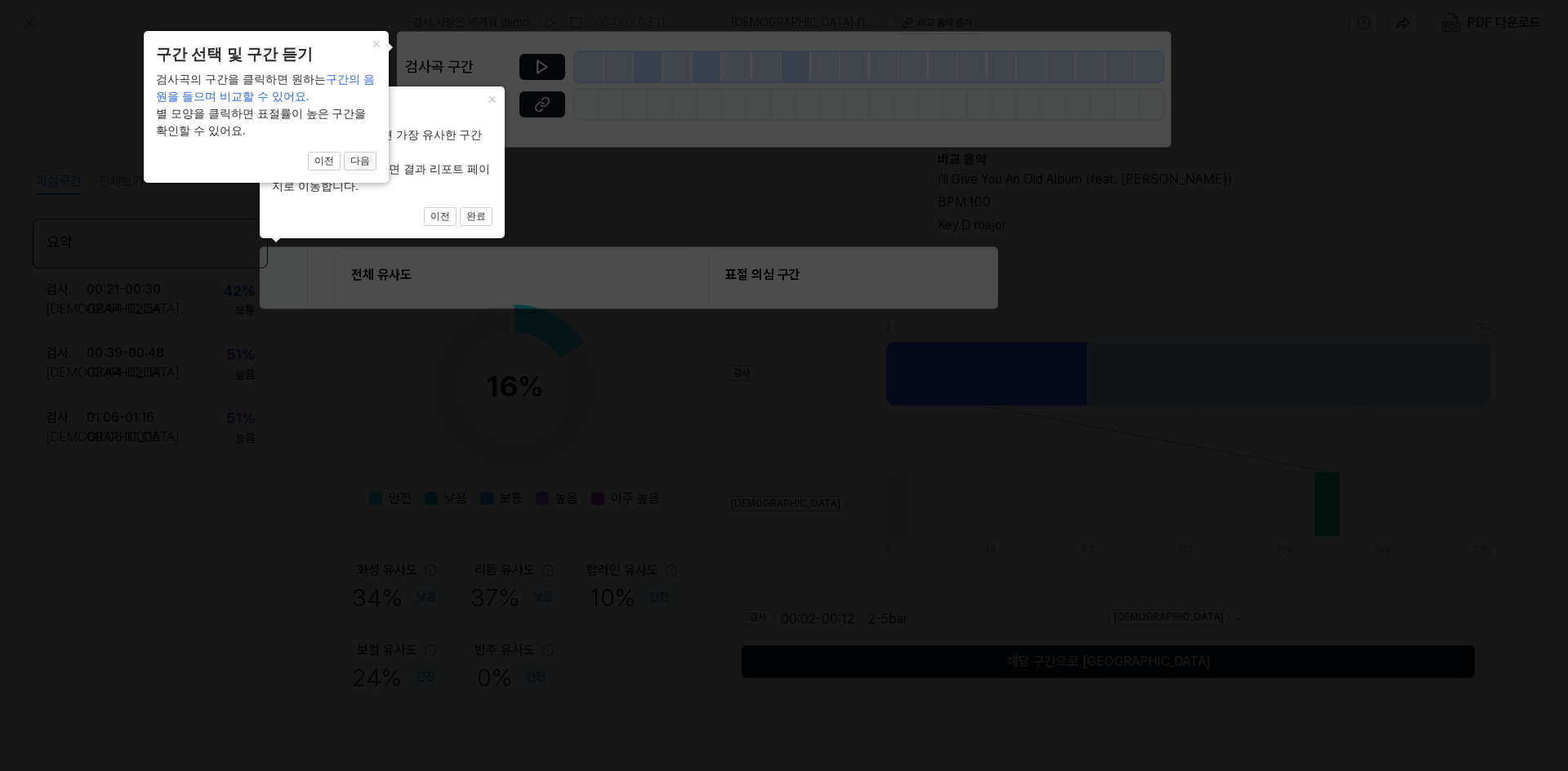
click at [368, 163] on button "다음" at bounding box center [360, 162] width 32 height 19
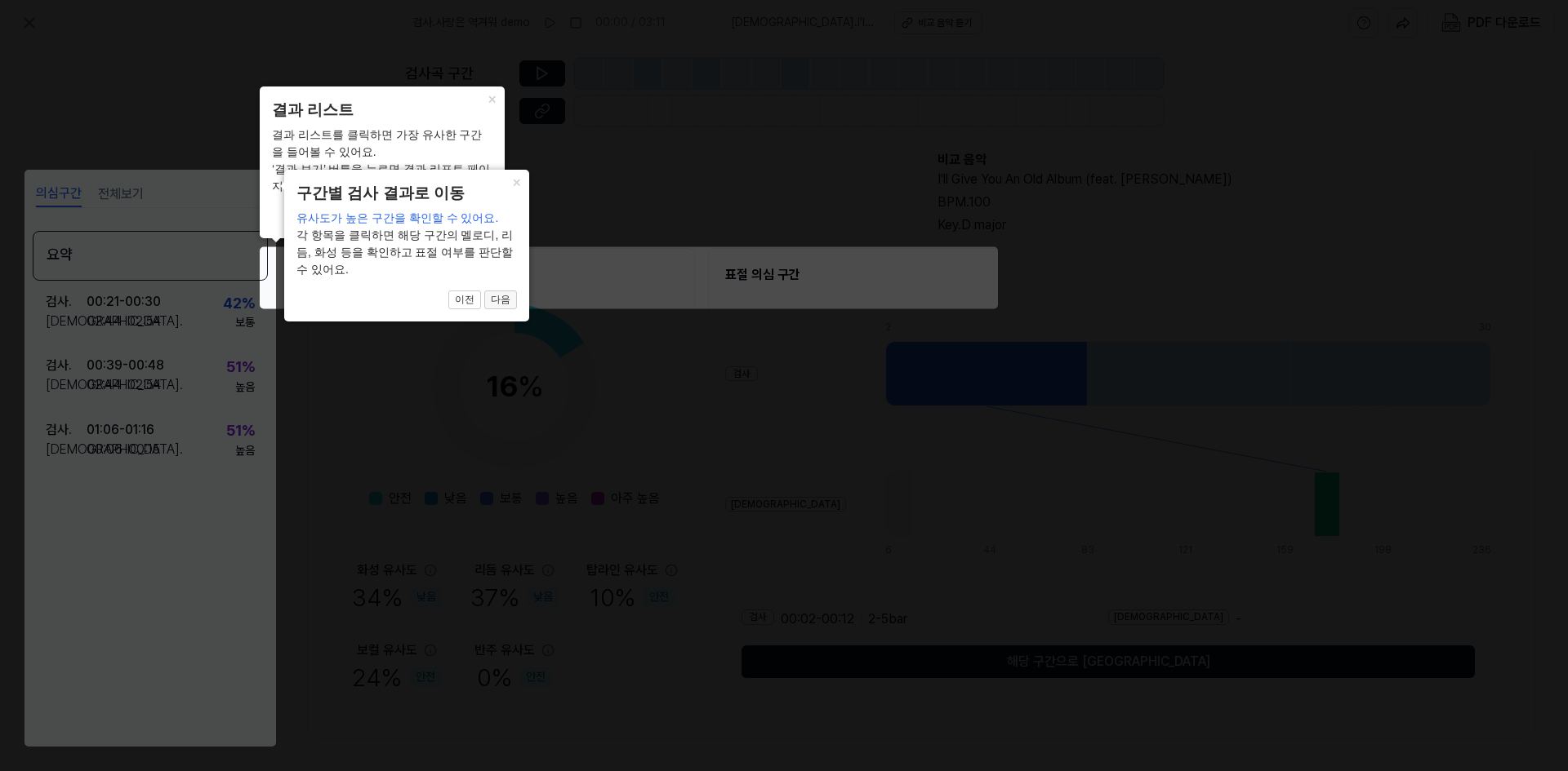
click at [499, 304] on button "다음" at bounding box center [500, 300] width 32 height 19
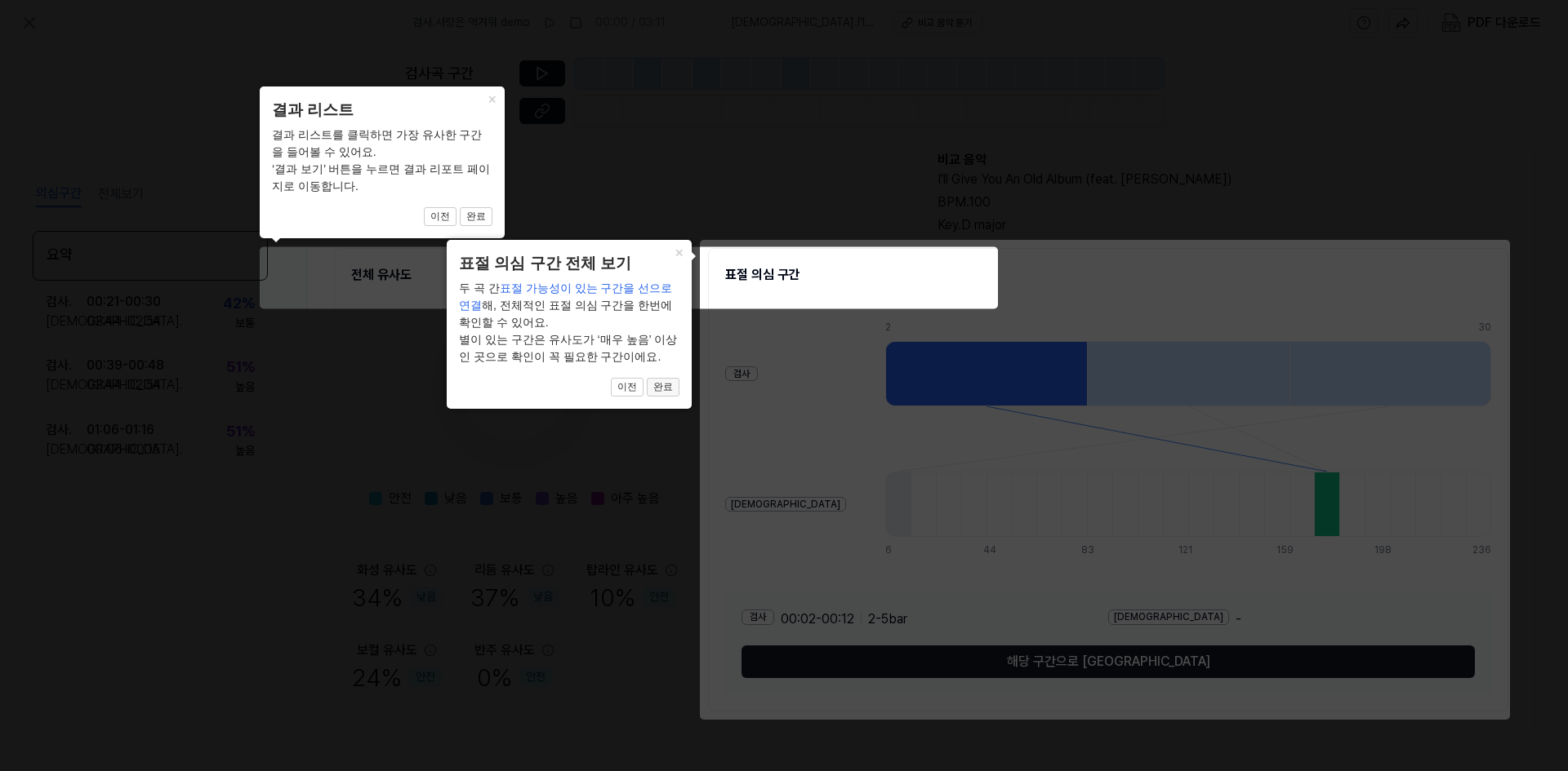
click at [659, 384] on button "완료" at bounding box center [662, 388] width 32 height 19
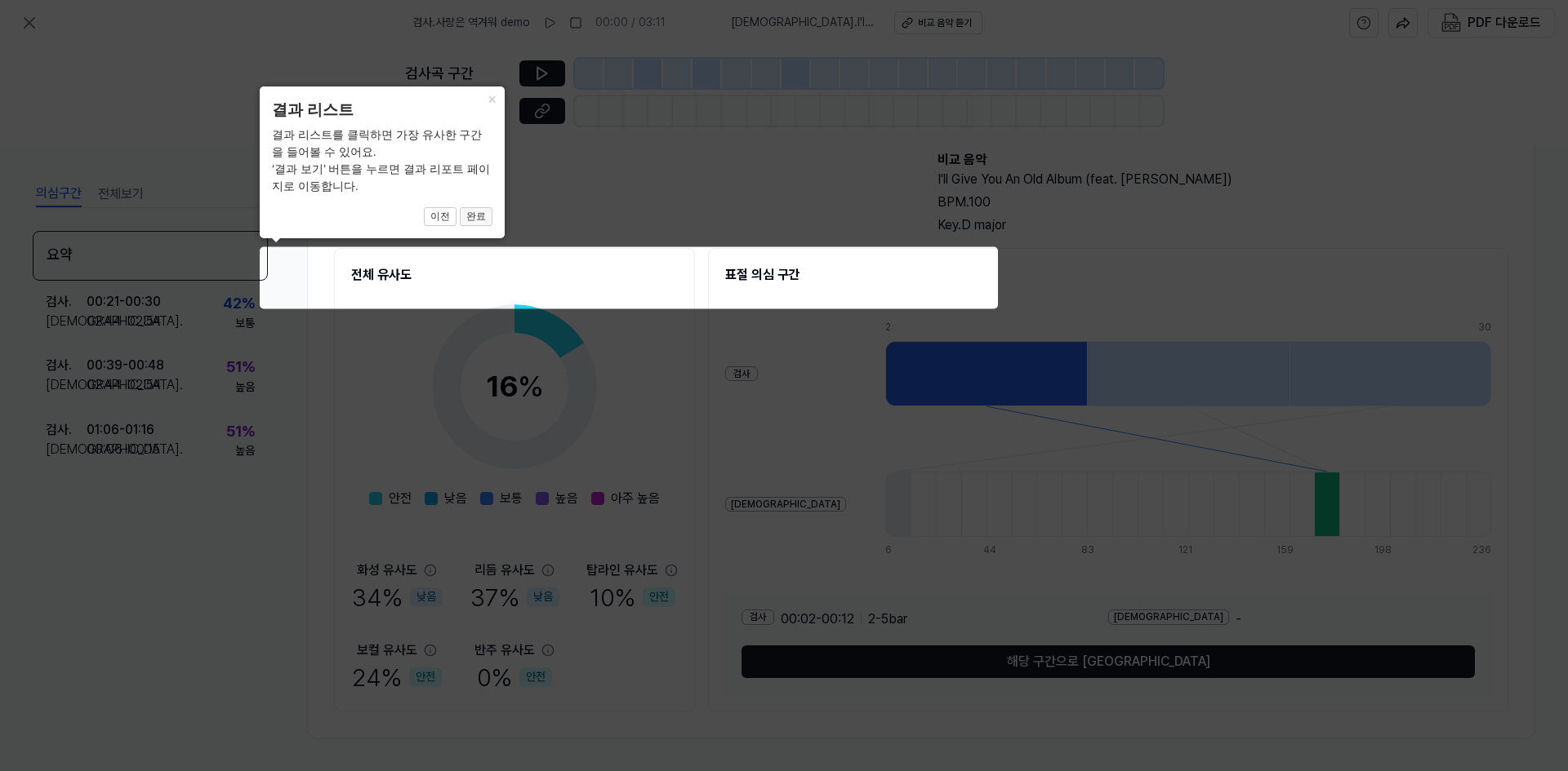
click at [479, 216] on button "완료" at bounding box center [475, 217] width 32 height 19
click at [476, 220] on button "완료" at bounding box center [475, 217] width 32 height 19
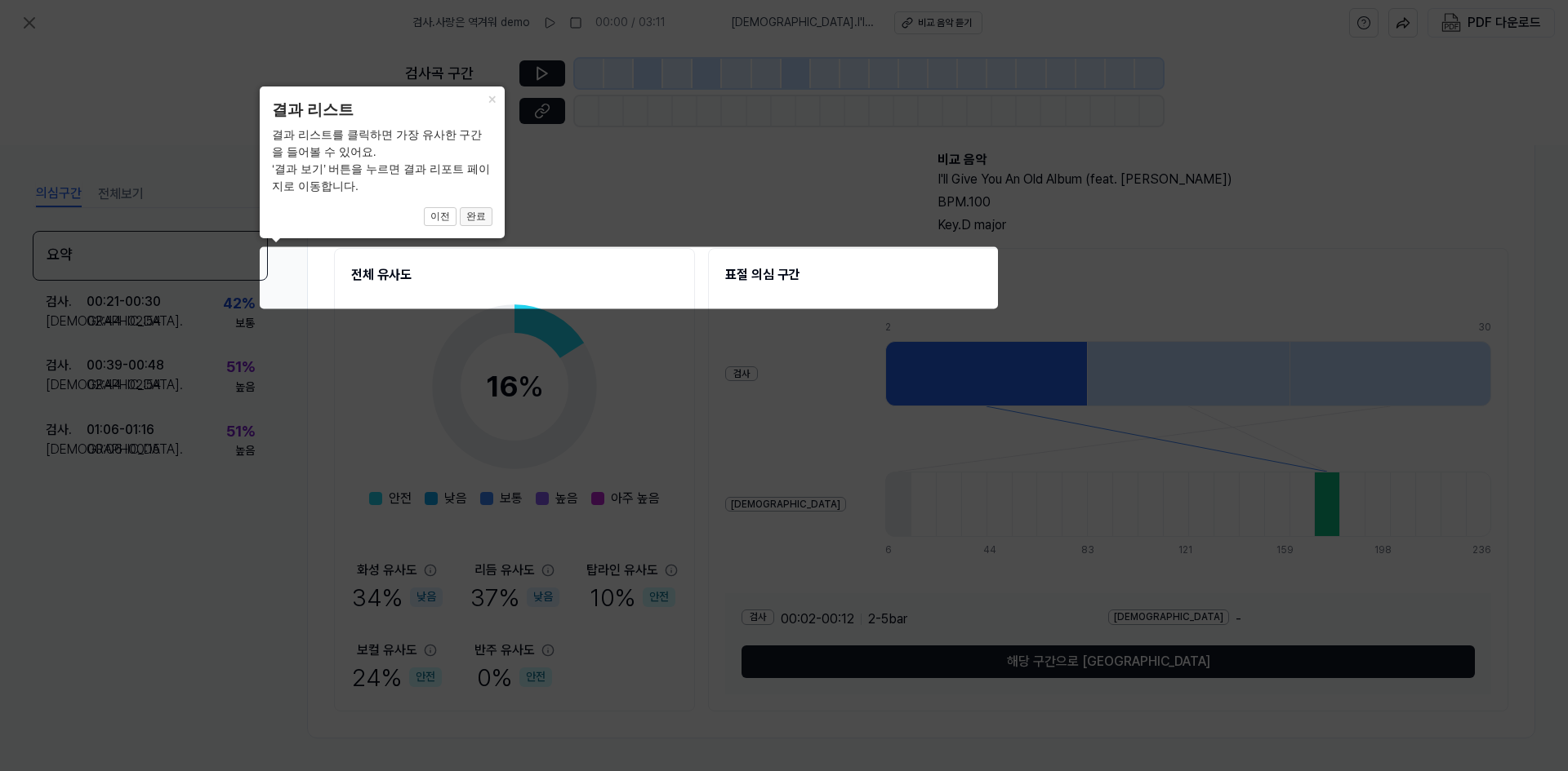
click at [476, 220] on button "완료" at bounding box center [475, 217] width 32 height 19
click at [436, 273] on icon at bounding box center [784, 385] width 1568 height 771
click at [490, 101] on button "×" at bounding box center [492, 98] width 26 height 23
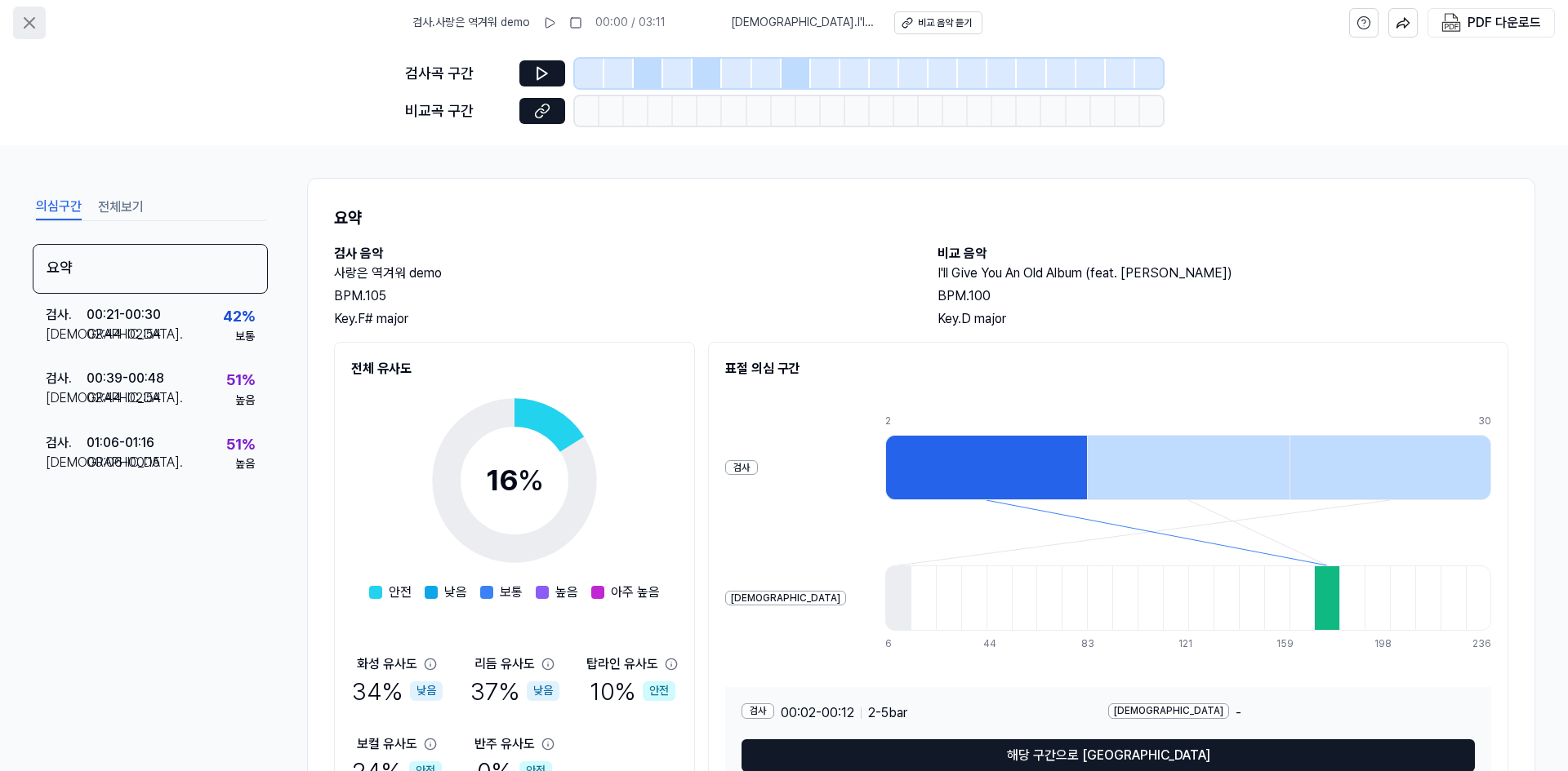
click at [32, 24] on icon at bounding box center [29, 23] width 19 height 19
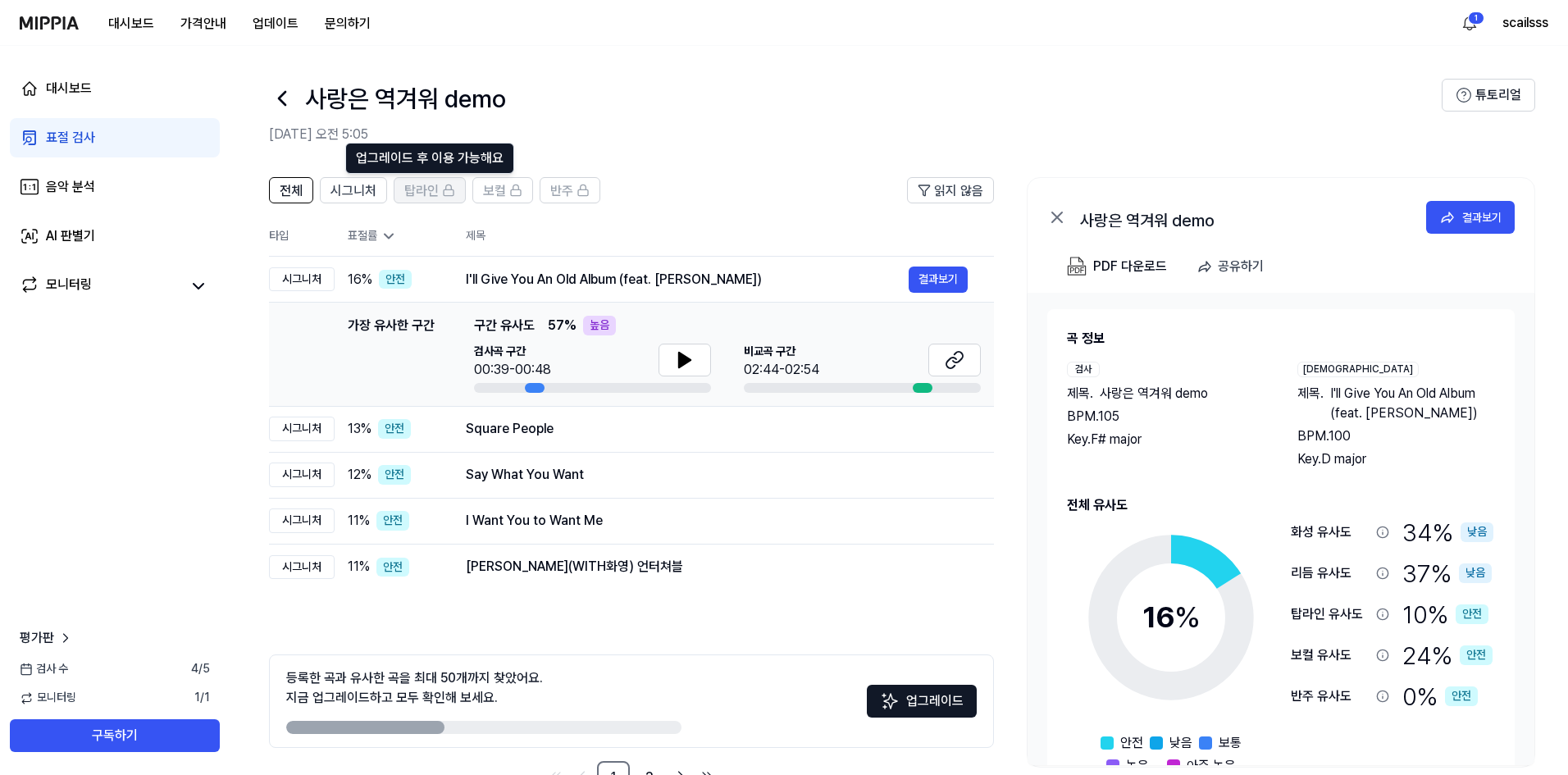
click at [446, 190] on icon at bounding box center [448, 187] width 6 height 5
drag, startPoint x: 755, startPoint y: 286, endPoint x: 484, endPoint y: 274, distance: 271.3
click at [483, 274] on div "I'll Give You An Old Album (feat. [PERSON_NAME])" at bounding box center [687, 280] width 443 height 19
click at [697, 367] on button at bounding box center [685, 360] width 53 height 32
click at [954, 370] on button at bounding box center [955, 360] width 53 height 32
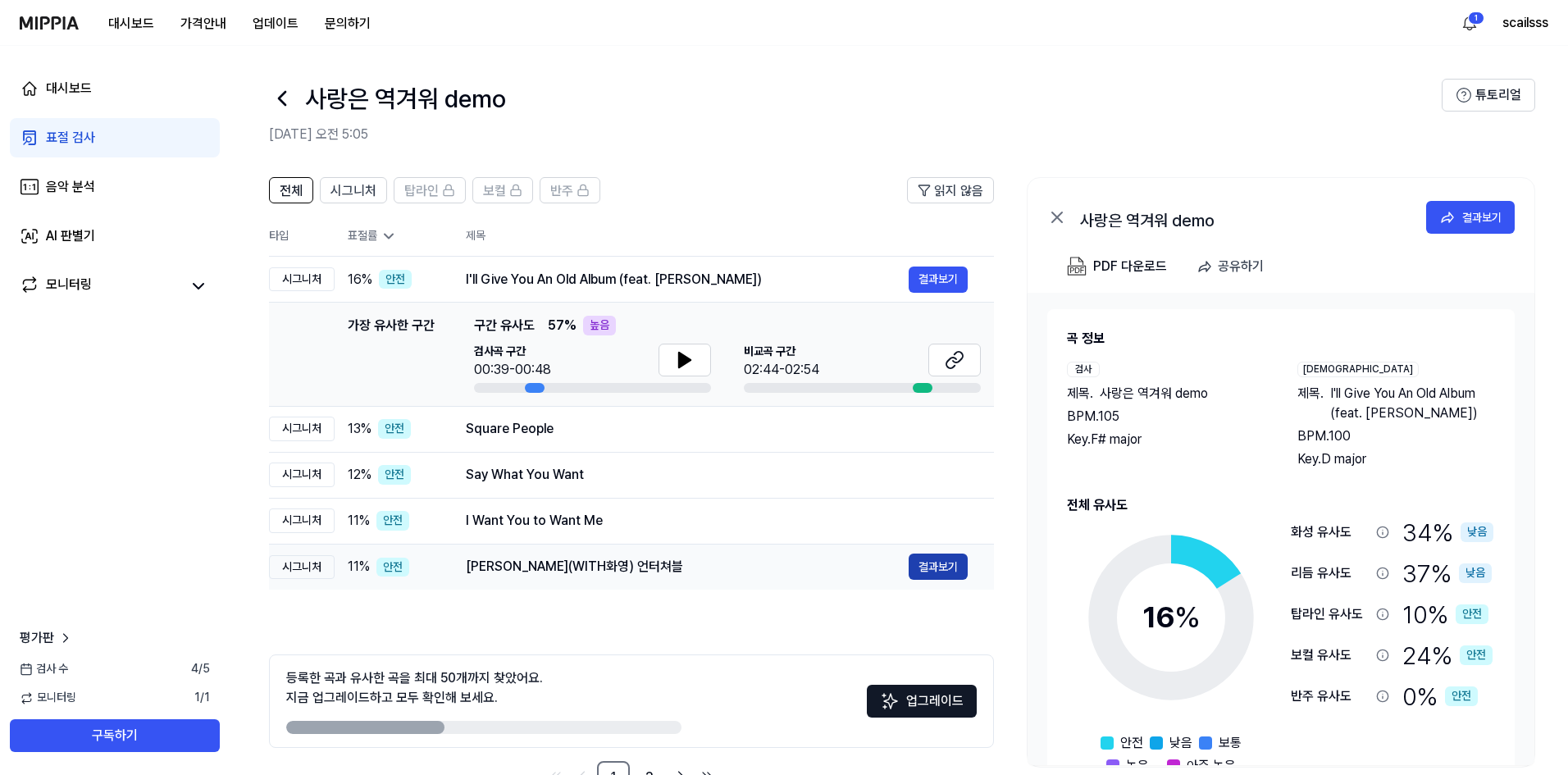
click at [931, 562] on button "결과보기" at bounding box center [938, 567] width 59 height 26
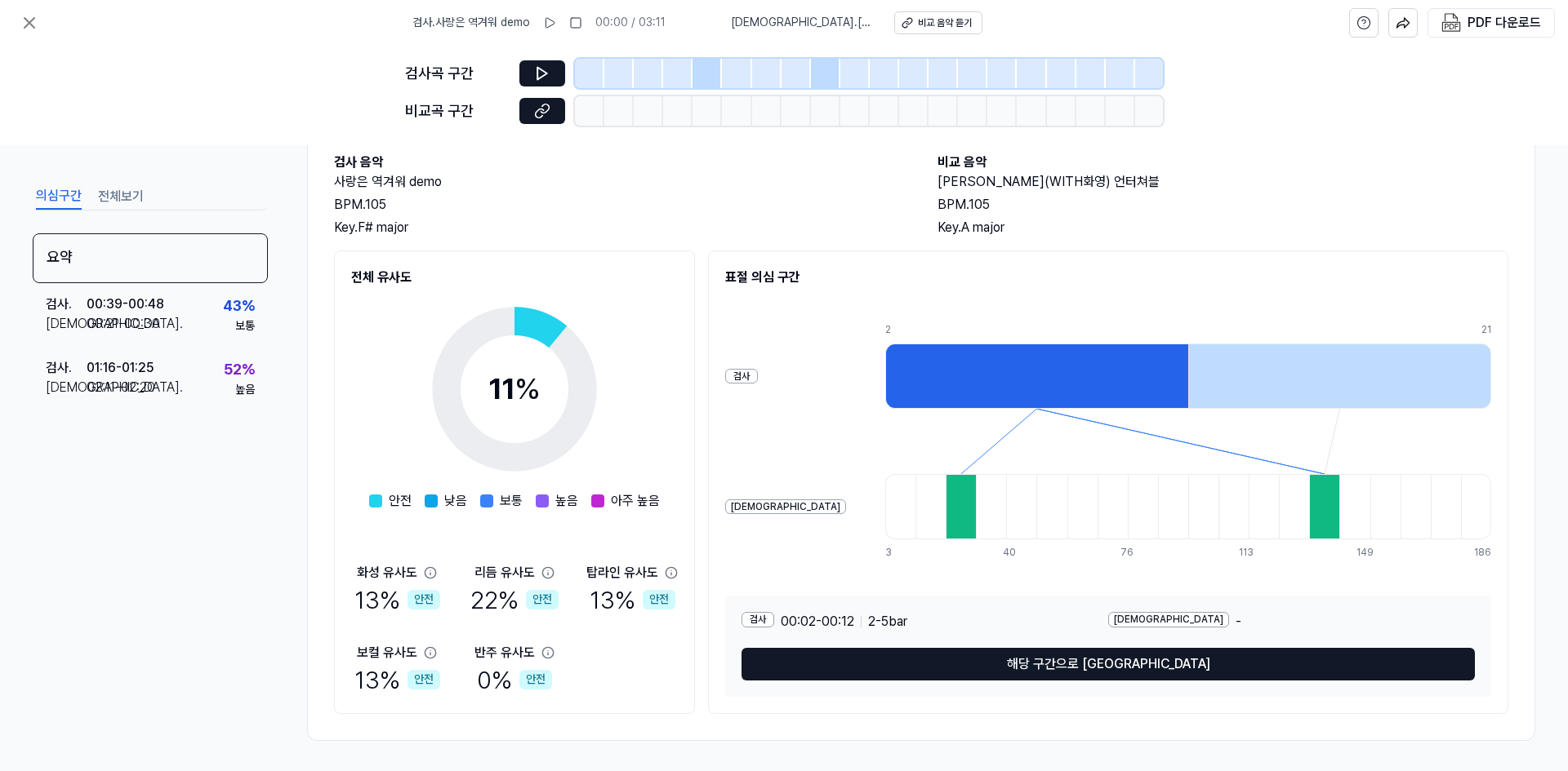
scroll to position [93, 0]
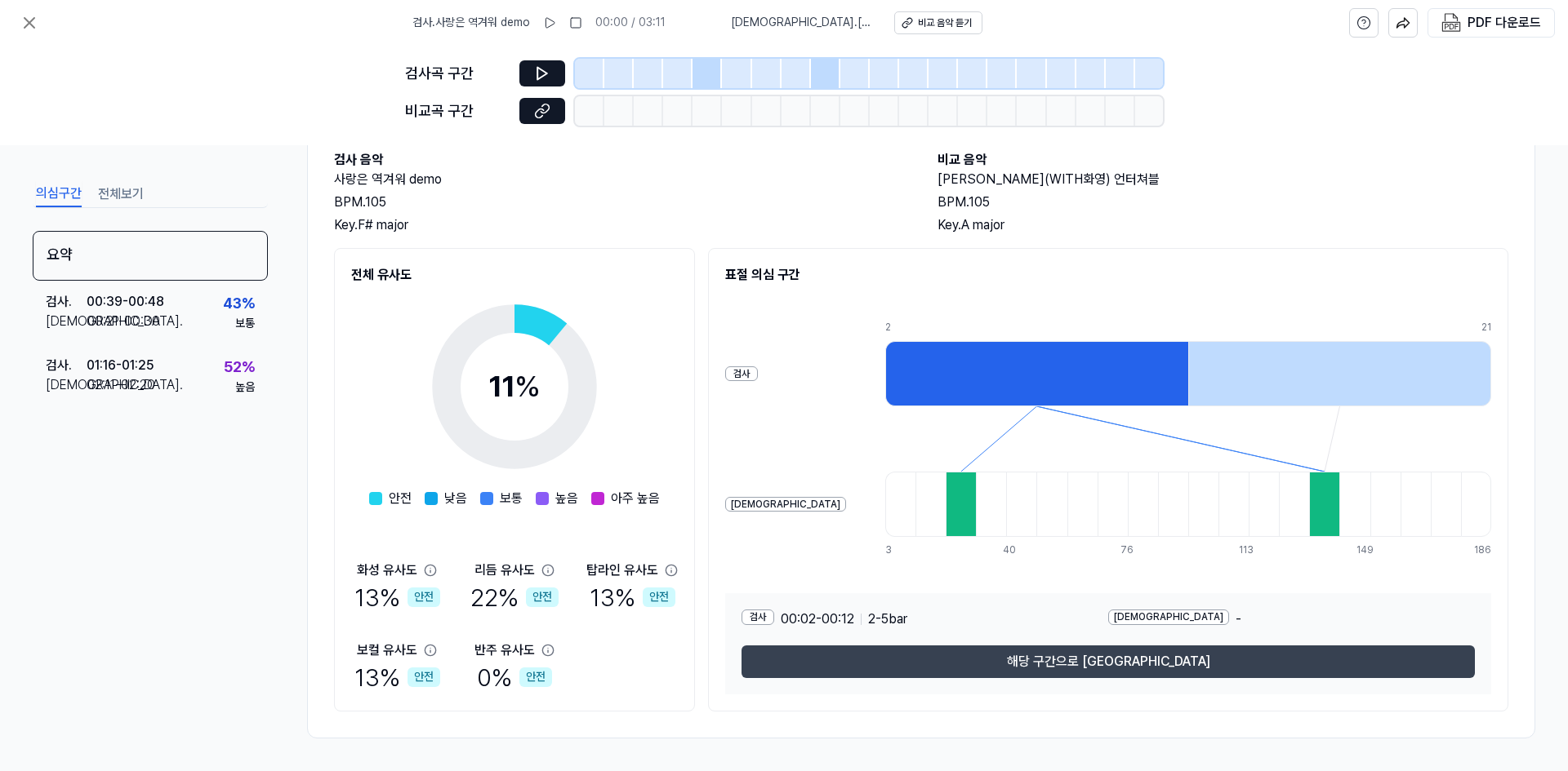
click at [981, 668] on button "해당 구간으로 [GEOGRAPHIC_DATA]" at bounding box center [1108, 661] width 733 height 32
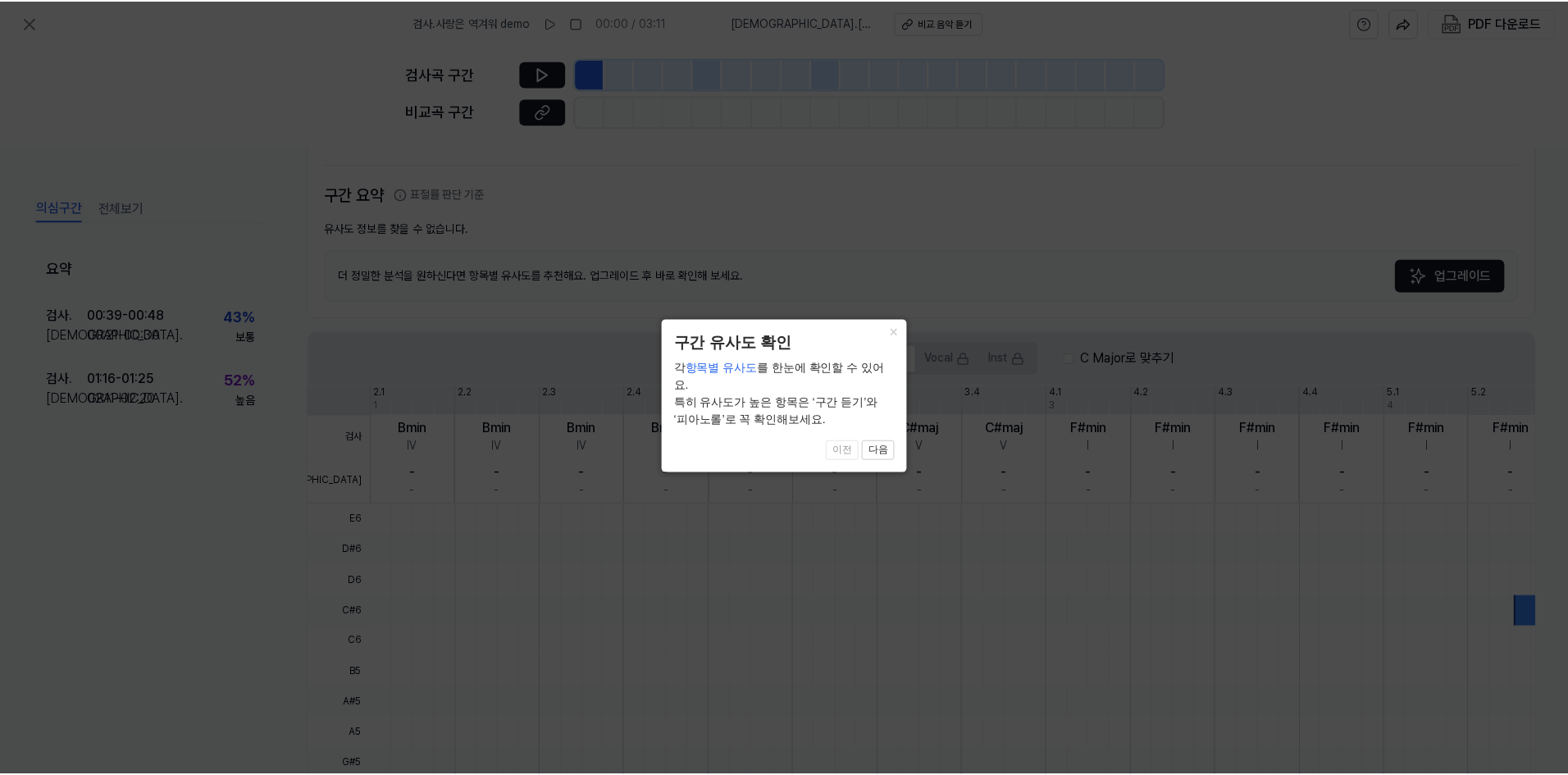
scroll to position [316, 0]
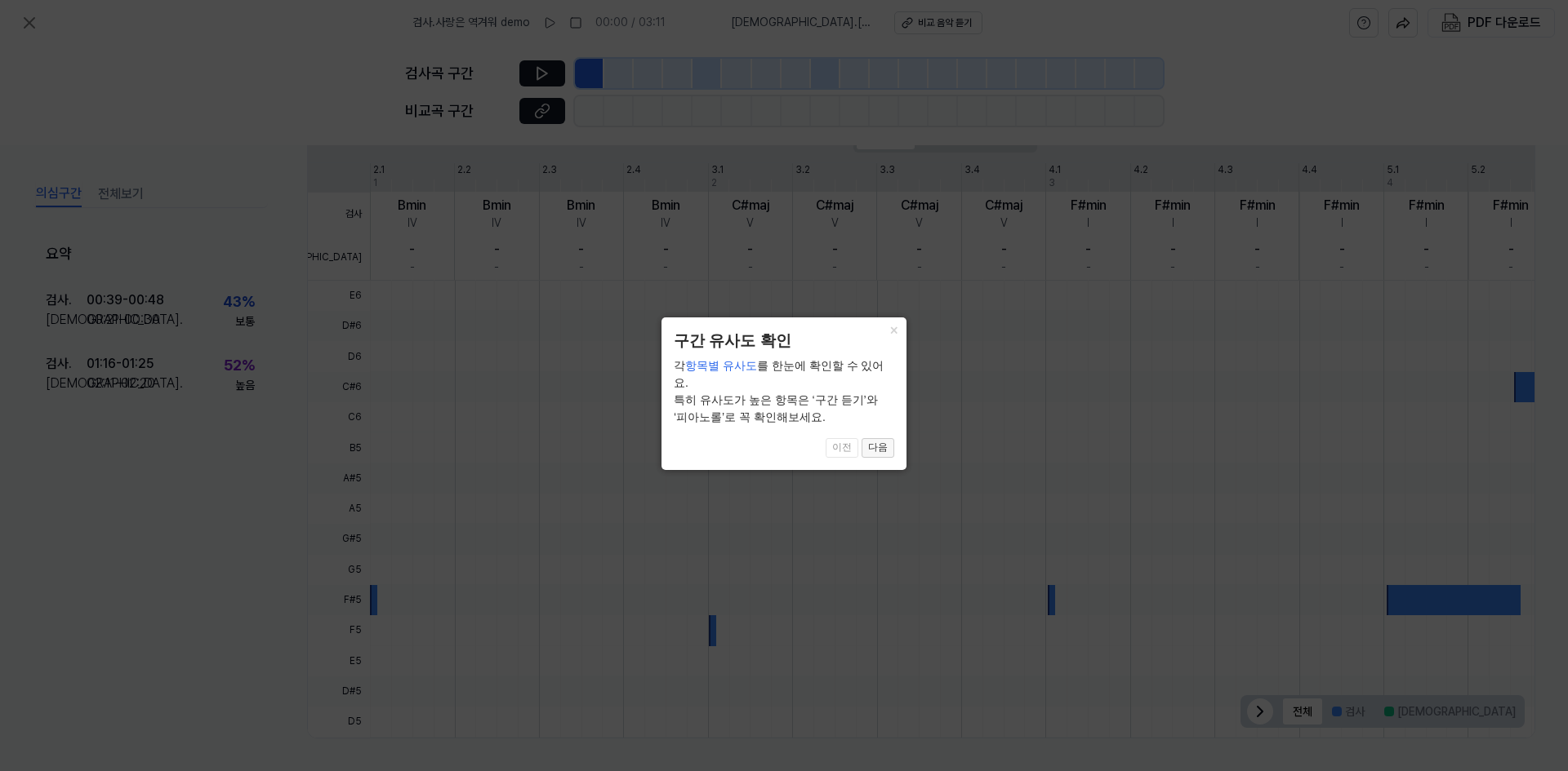
click at [876, 438] on button "다음" at bounding box center [877, 448] width 32 height 19
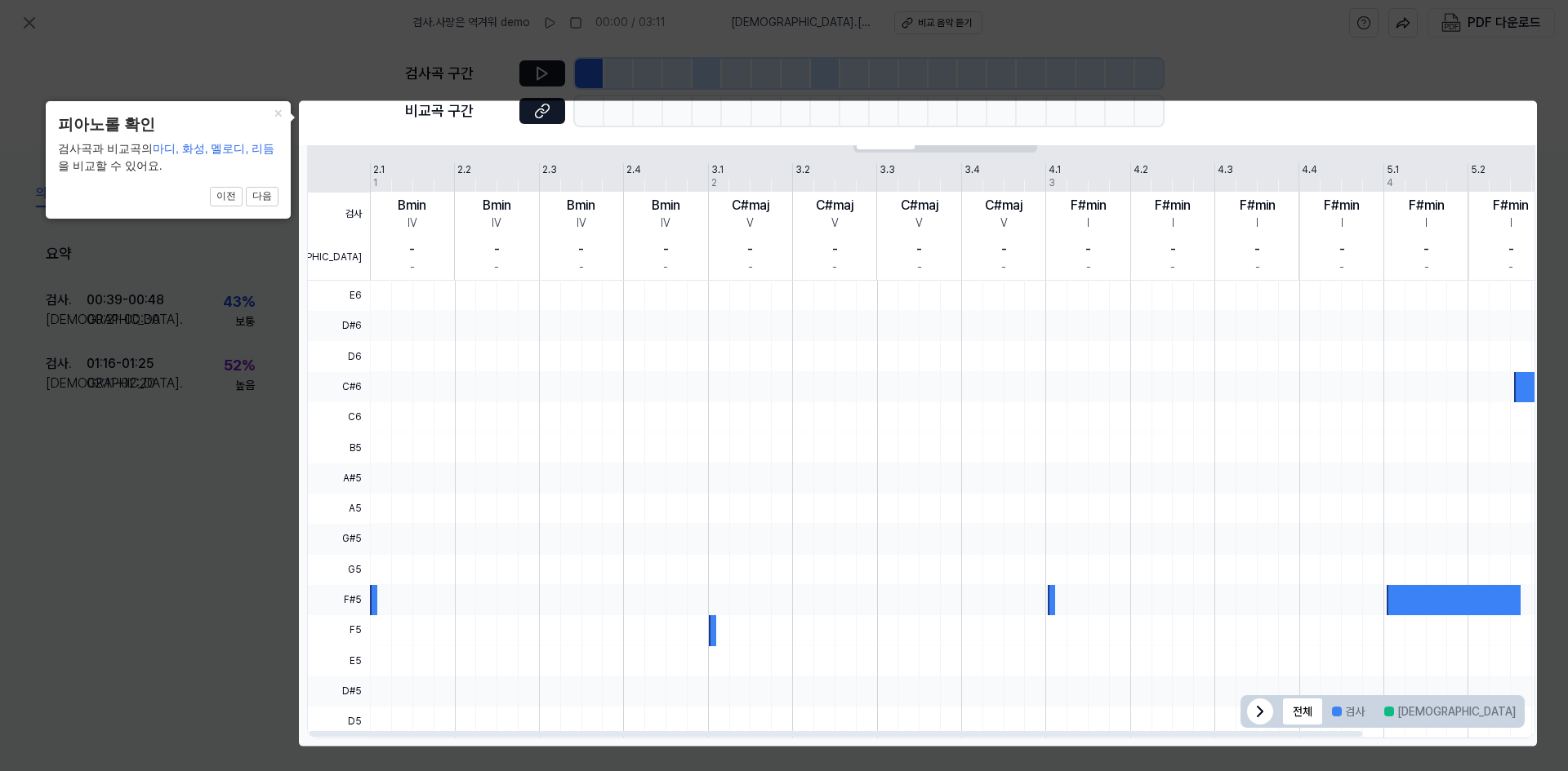
click at [873, 422] on div at bounding box center [1044, 417] width 1349 height 31
click at [274, 108] on button "×" at bounding box center [278, 113] width 26 height 23
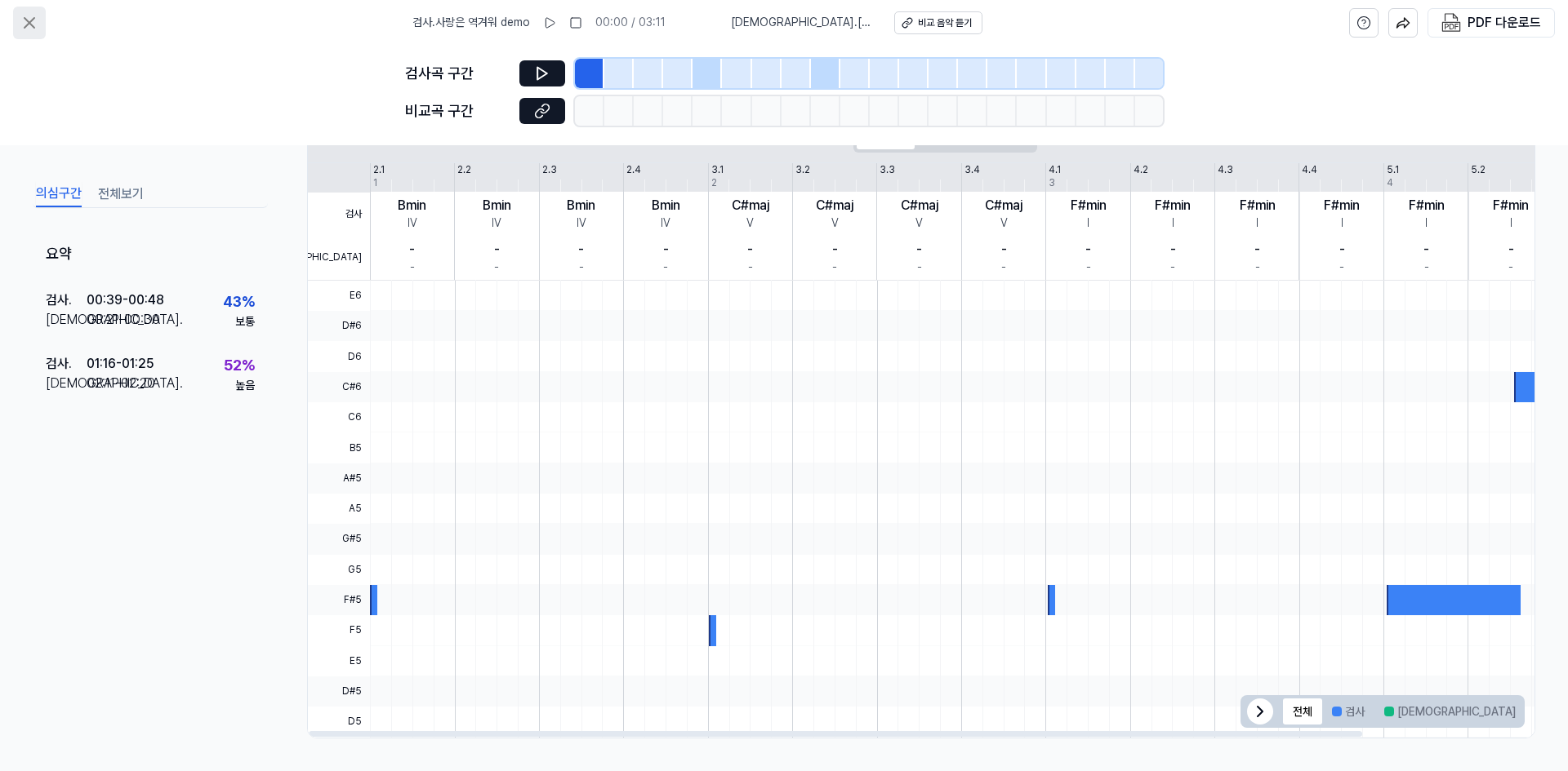
click at [22, 14] on icon at bounding box center [29, 23] width 19 height 19
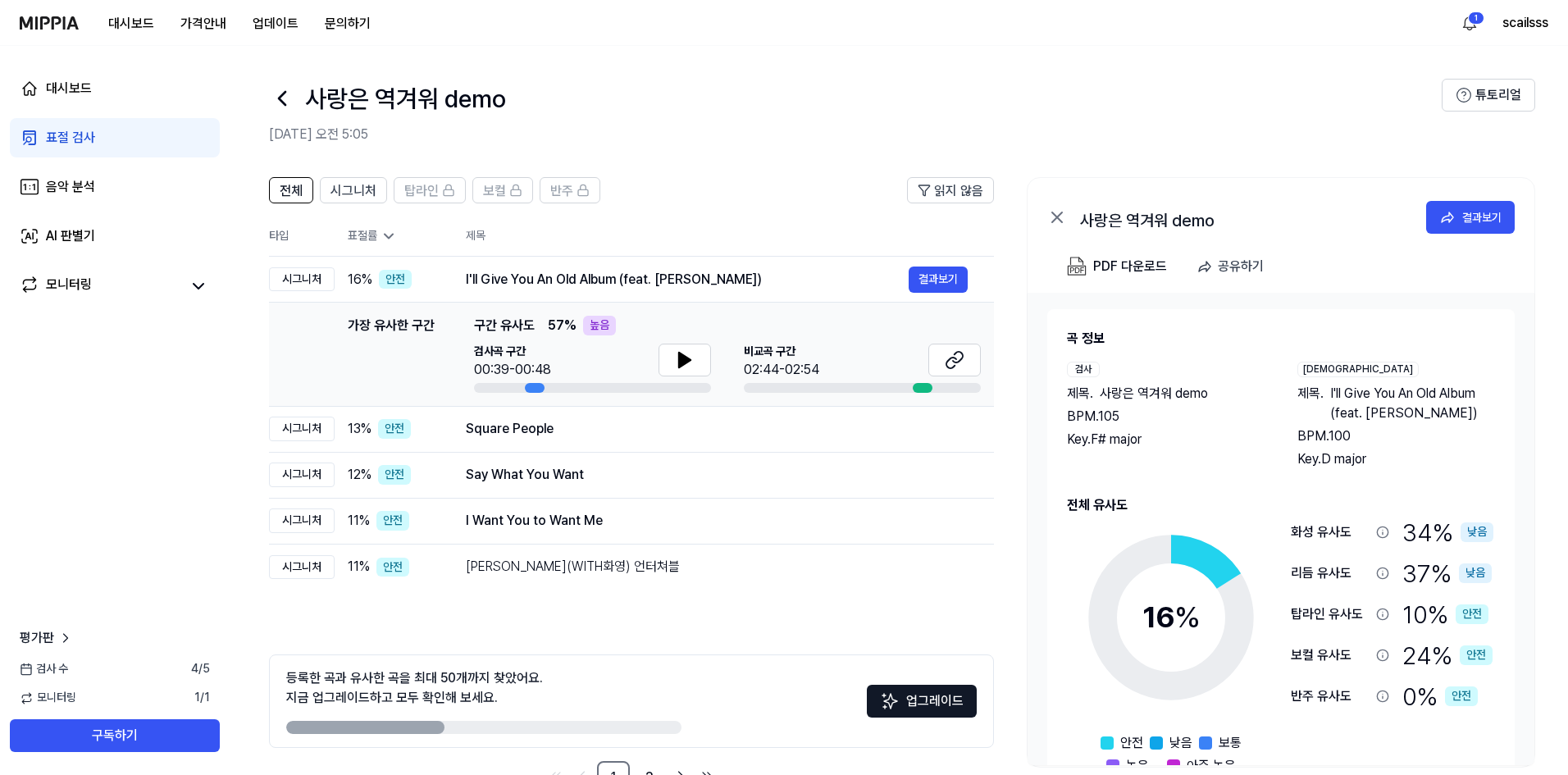
click at [712, 190] on header "전체 시그니처 탑라인 보컬 반주 읽지 않음" at bounding box center [632, 197] width 725 height 39
